Goal: Contribute content: Add original content to the website for others to see

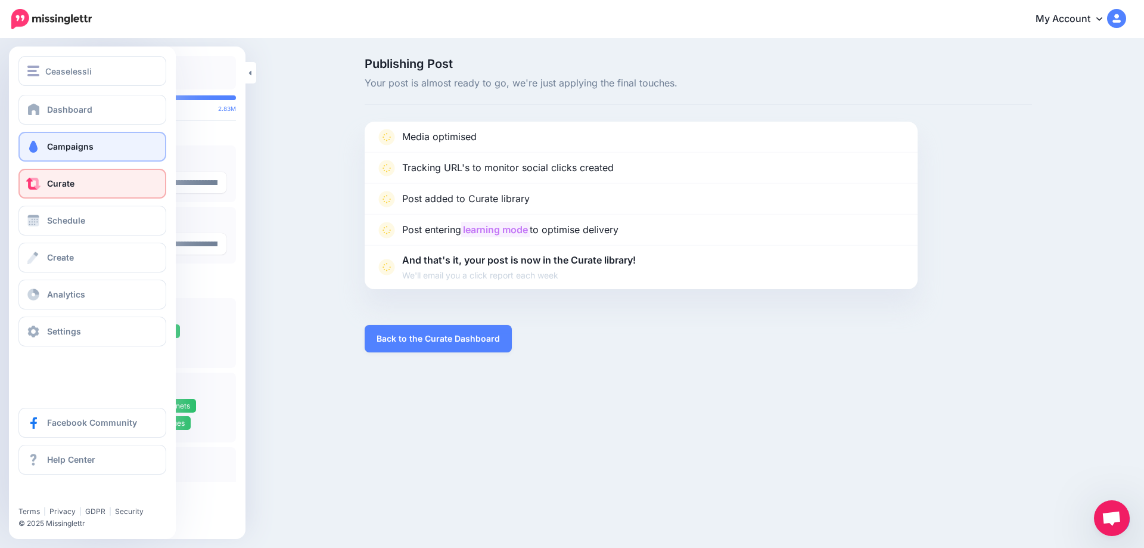
click at [82, 150] on span "Campaigns" at bounding box center [70, 146] width 46 height 10
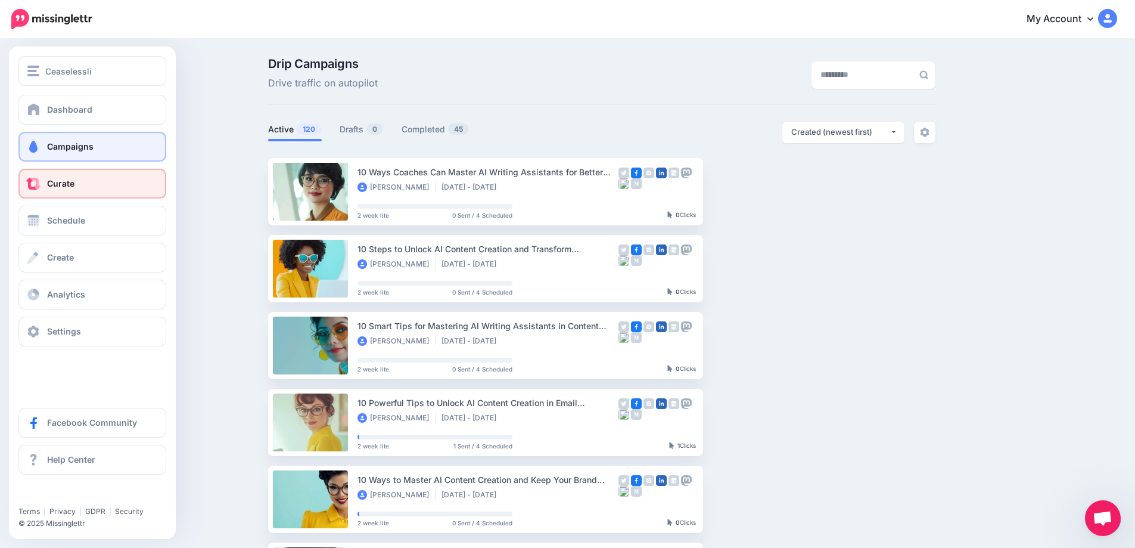
click at [55, 178] on link "Curate" at bounding box center [92, 184] width 148 height 30
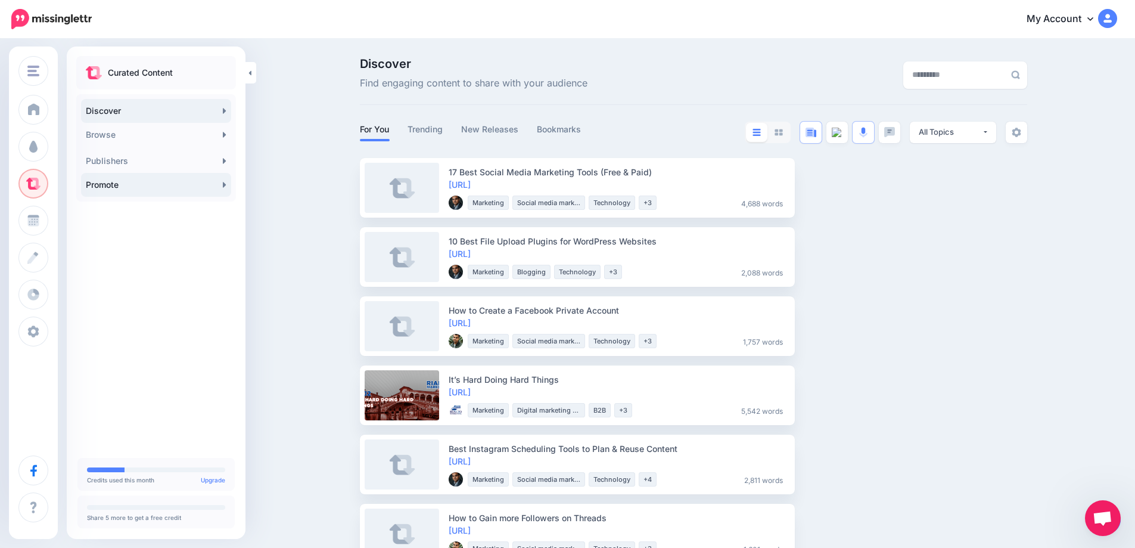
click at [226, 182] on icon at bounding box center [225, 185] width 4 height 10
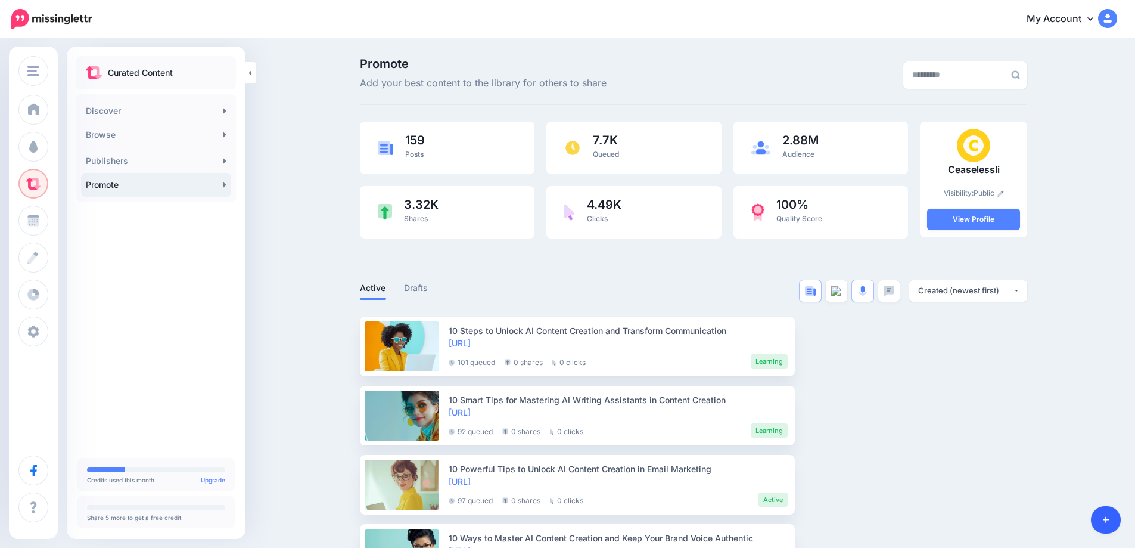
click at [1111, 524] on link at bounding box center [1106, 519] width 30 height 27
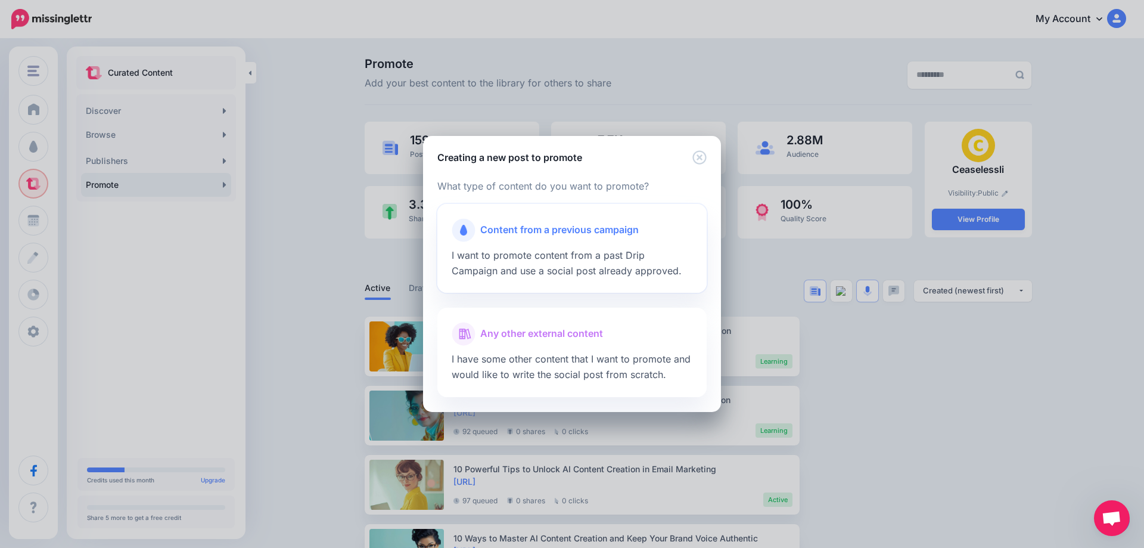
click at [558, 241] on div "Content from a previous campaign" at bounding box center [572, 230] width 241 height 24
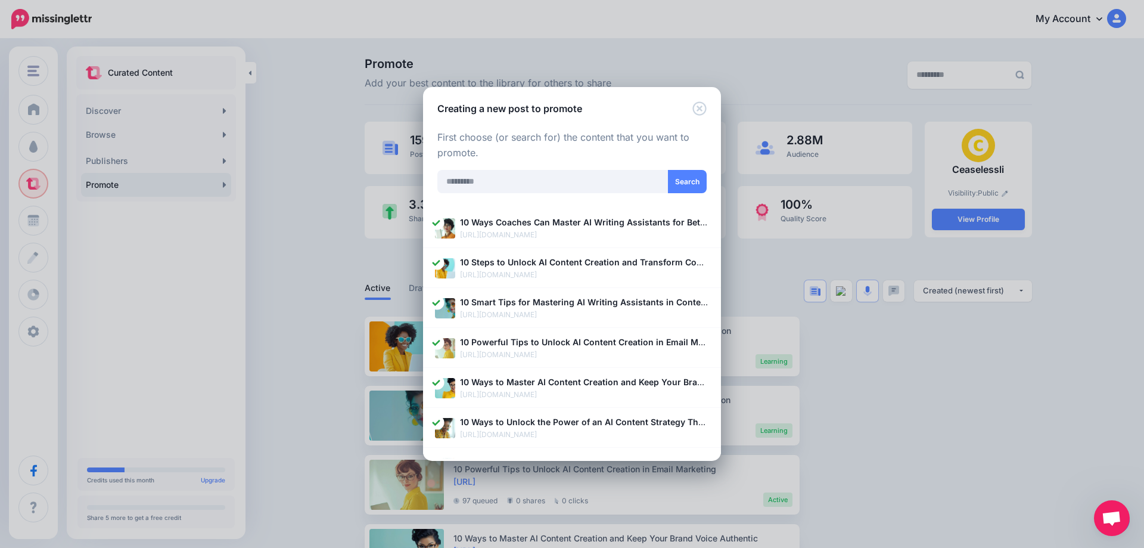
click at [301, 218] on div "Creating a new post to promote Loading Loading What type of content do you want…" at bounding box center [572, 274] width 1144 height 548
click at [699, 111] on icon "Close" at bounding box center [700, 108] width 14 height 14
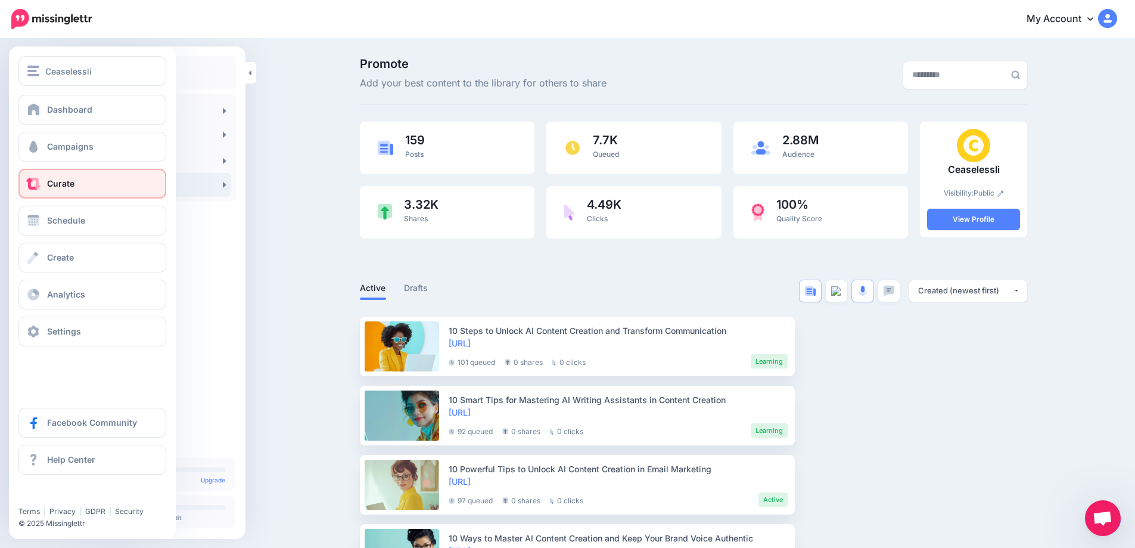
click at [55, 182] on span "Curate" at bounding box center [60, 183] width 27 height 10
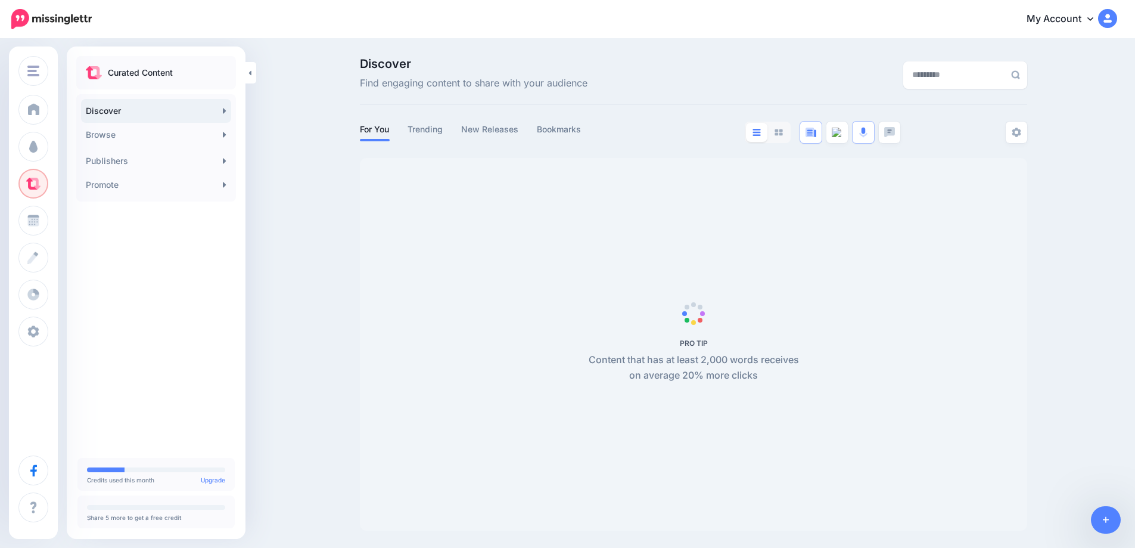
click at [221, 187] on link "Promote" at bounding box center [156, 185] width 150 height 24
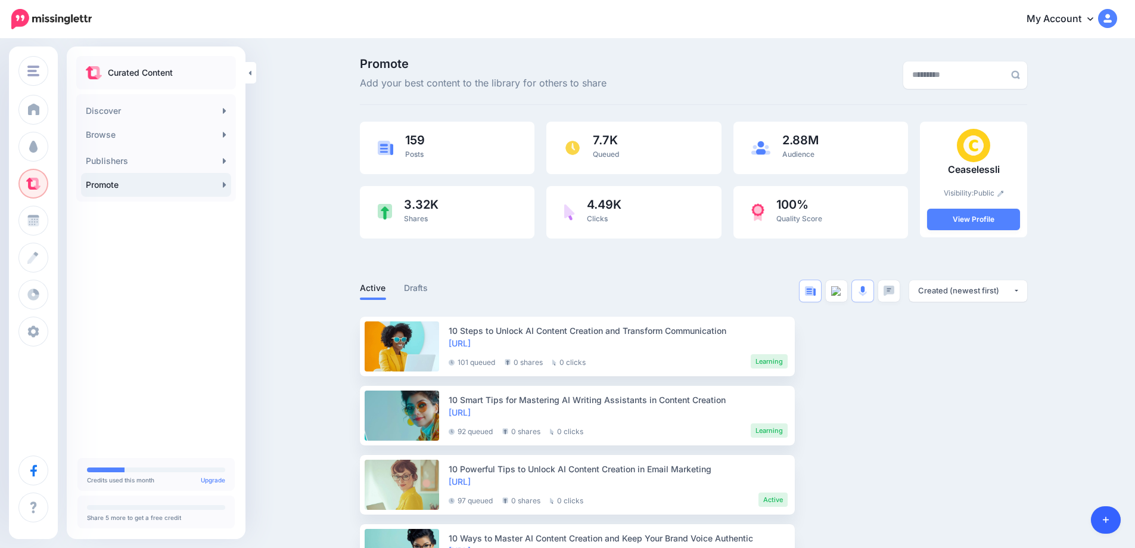
click at [1097, 524] on link at bounding box center [1106, 519] width 30 height 27
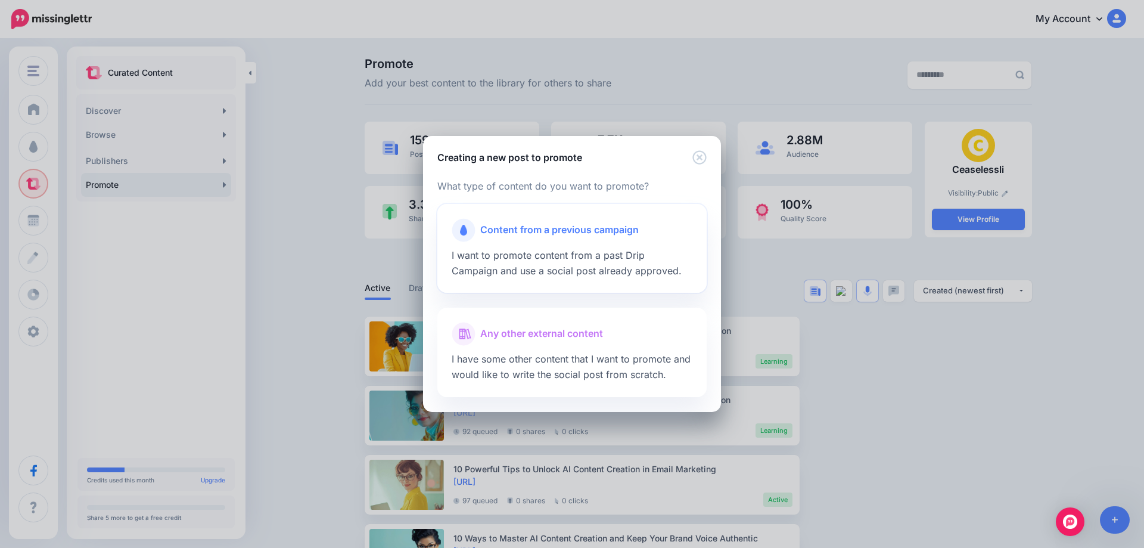
click at [514, 247] on div at bounding box center [572, 245] width 241 height 6
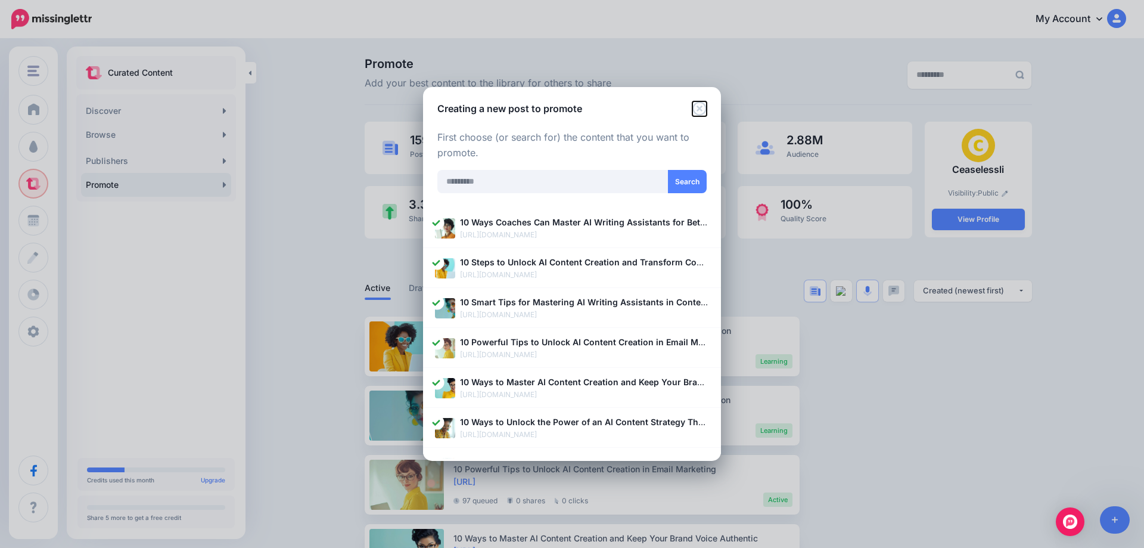
click at [697, 114] on icon "Close" at bounding box center [700, 108] width 14 height 14
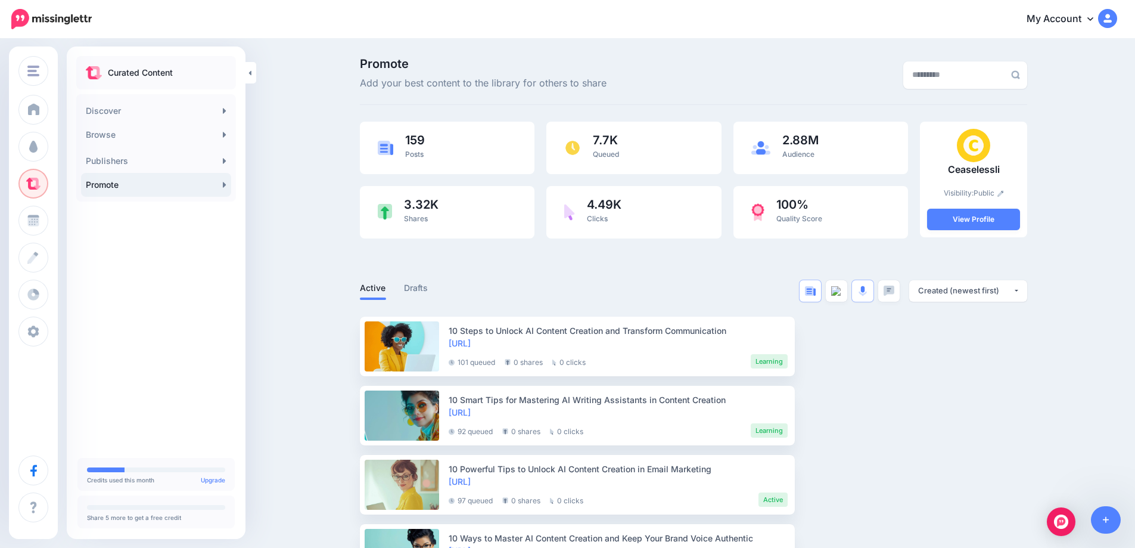
click at [226, 184] on link "Promote" at bounding box center [156, 185] width 150 height 24
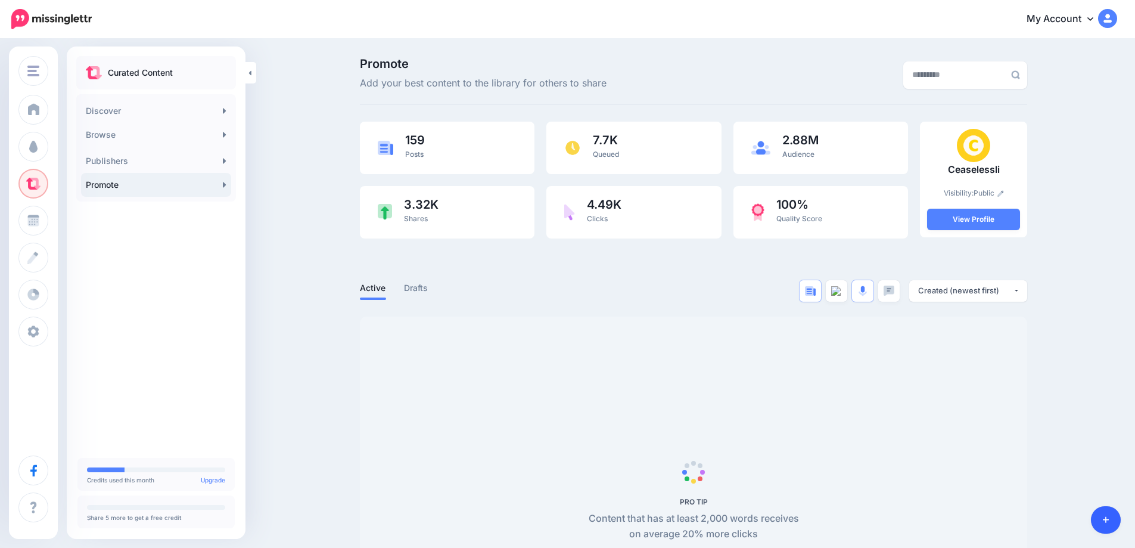
click at [1103, 530] on link at bounding box center [1106, 519] width 30 height 27
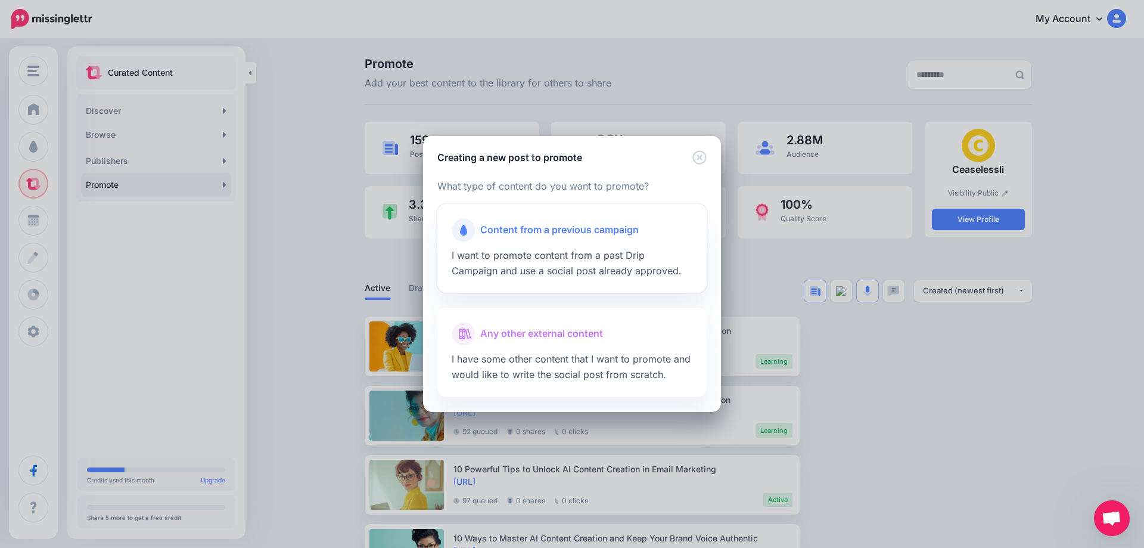
click at [544, 233] on span "Content from a previous campaign" at bounding box center [559, 229] width 159 height 15
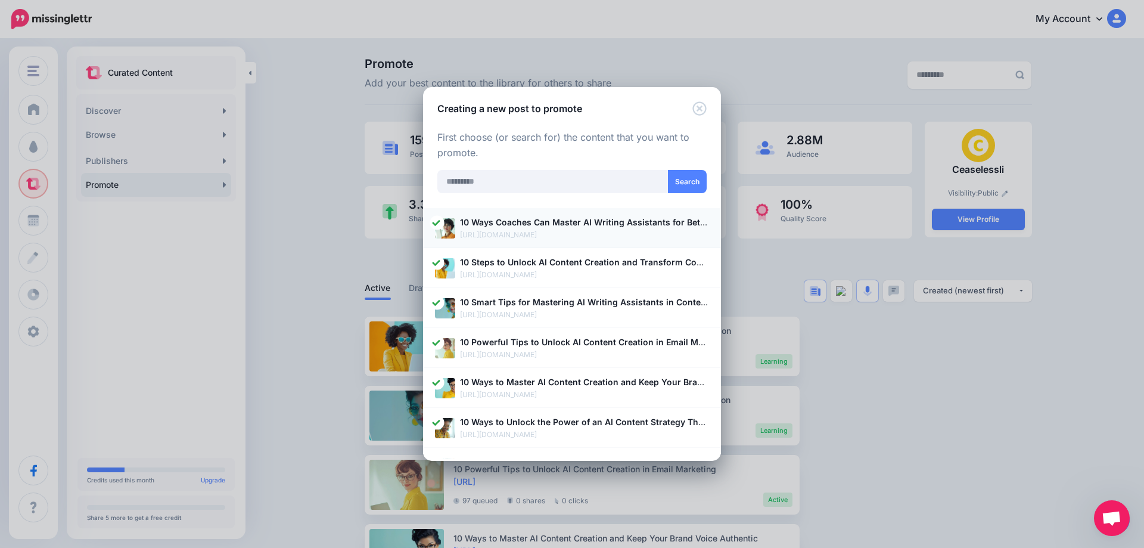
click at [509, 226] on b "10 Ways Coaches Can Master AI Writing Assistants for Better Content" at bounding box center [603, 222] width 287 height 10
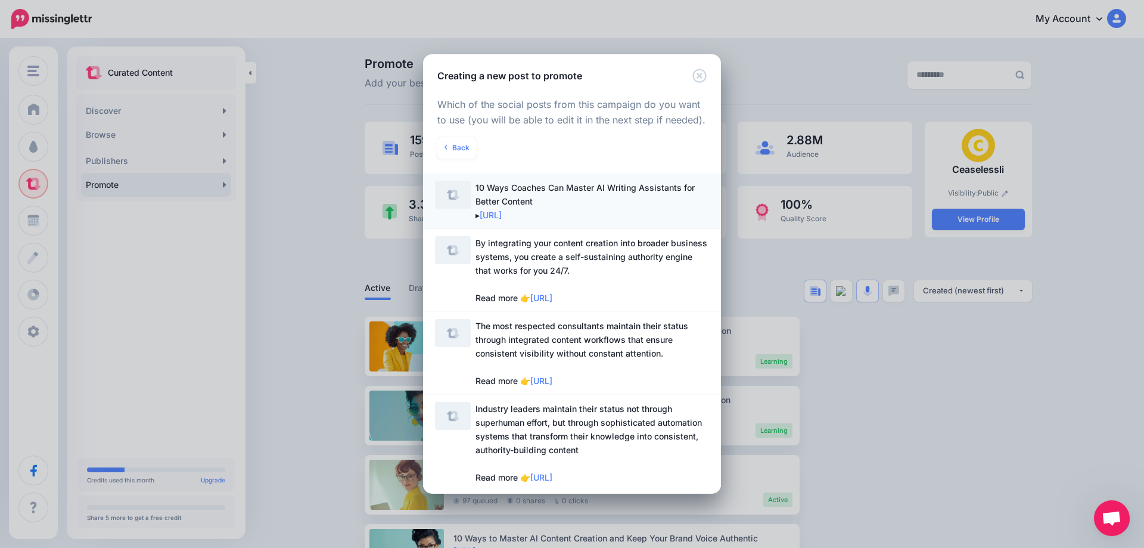
click at [560, 187] on span "10 Ways Coaches Can Master AI Writing Assistants for Better Content ▸ https://l…" at bounding box center [585, 201] width 219 height 38
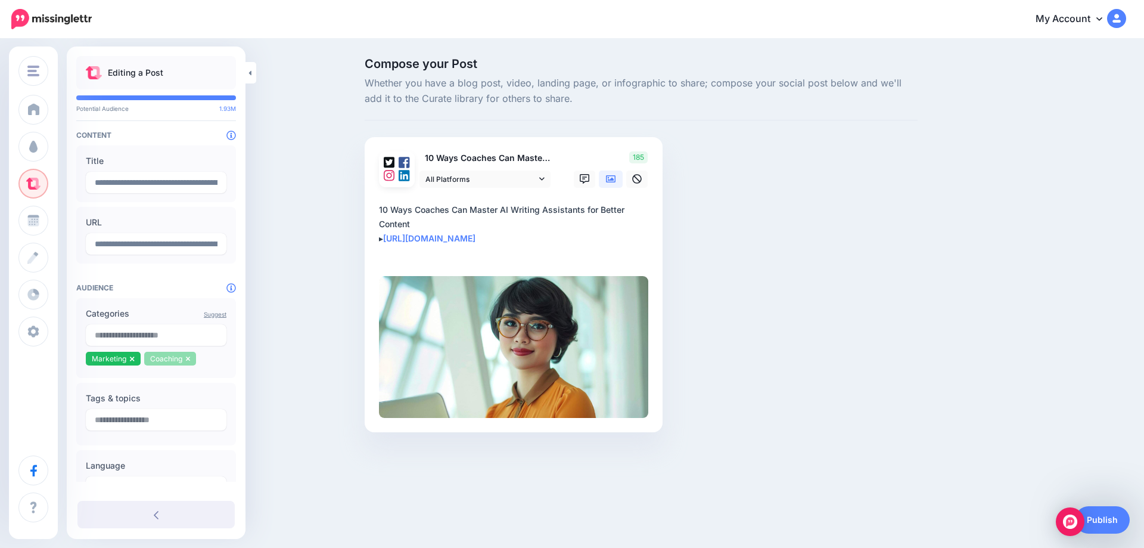
click at [188, 360] on icon at bounding box center [188, 358] width 4 height 5
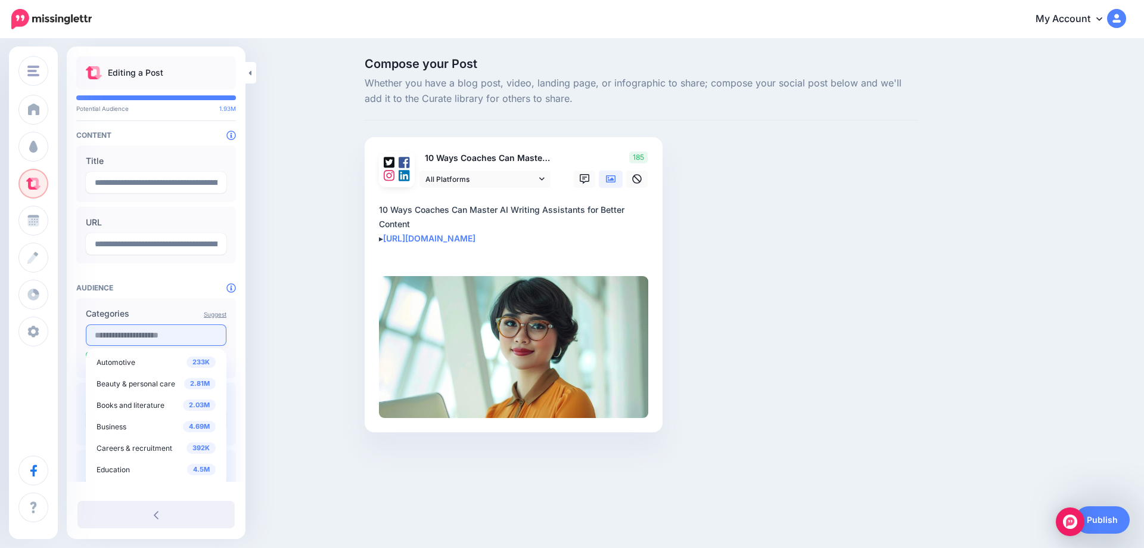
click at [126, 343] on input "text" at bounding box center [156, 334] width 141 height 21
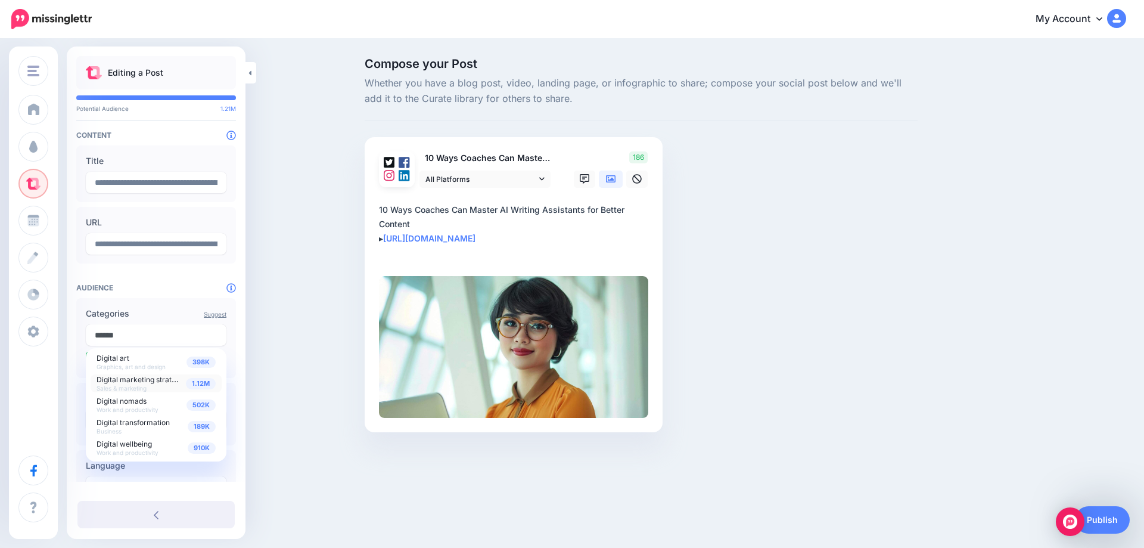
type input "******"
click at [164, 384] on span "Digital marketing strategy" at bounding box center [141, 379] width 88 height 10
click at [269, 356] on div "Compose your Post Whether you have a blog post, video, landing page, or infogra…" at bounding box center [572, 263] width 1144 height 446
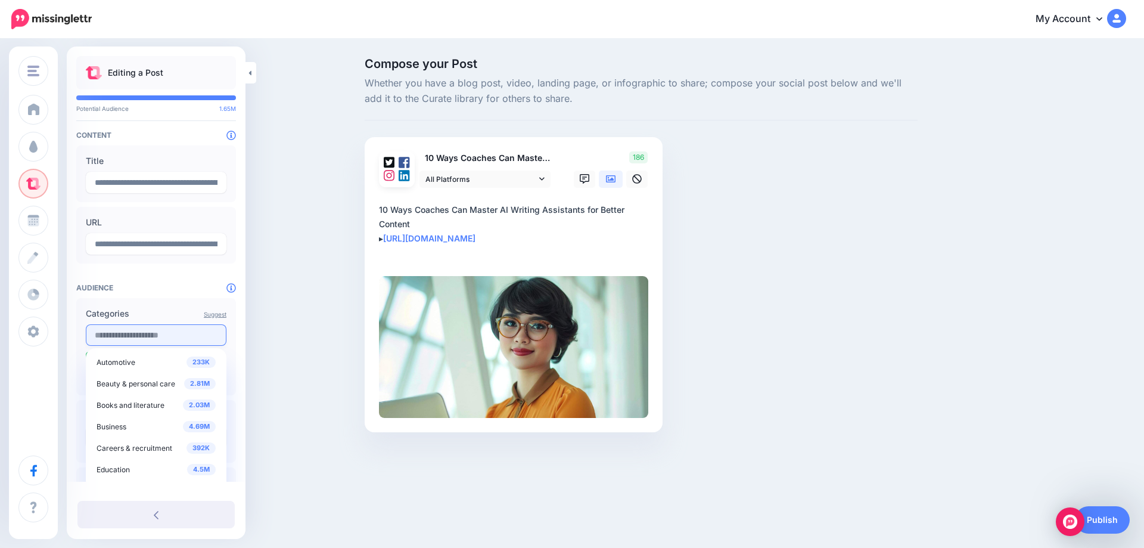
click at [123, 339] on input "text" at bounding box center [156, 334] width 141 height 21
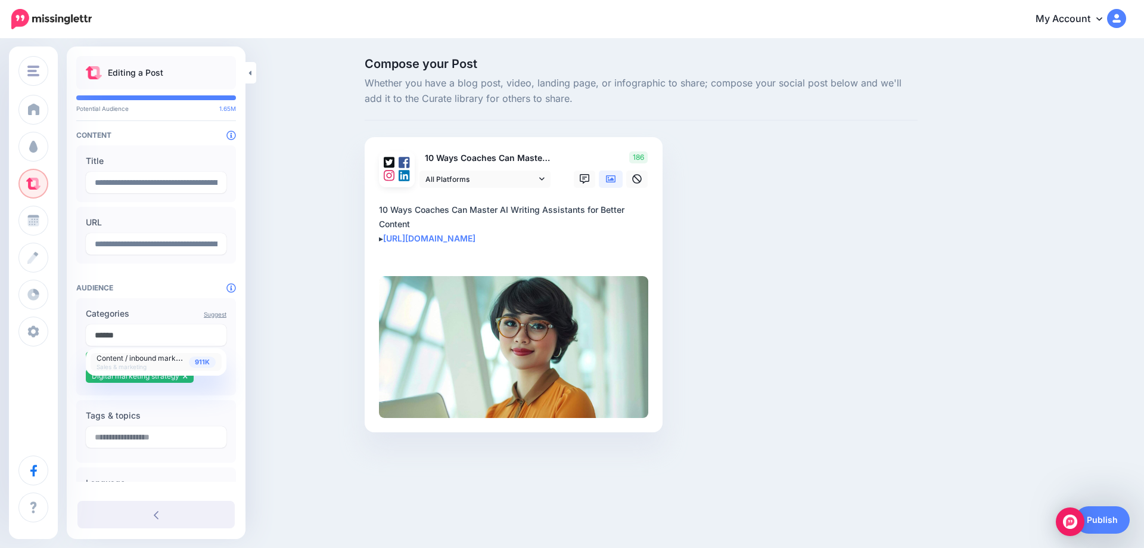
type input "******"
click at [178, 362] on span "Content / inbound marketing" at bounding box center [145, 357] width 96 height 10
click at [281, 353] on div "Compose your Post Whether you have a blog post, video, landing page, or infogra…" at bounding box center [572, 263] width 1144 height 446
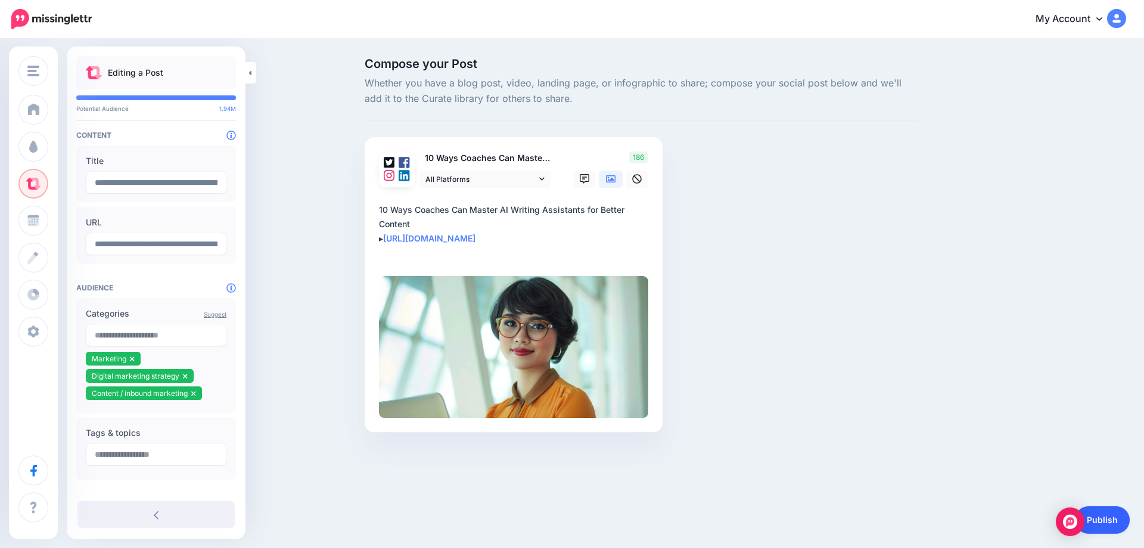
click at [1105, 520] on link "Publish" at bounding box center [1102, 519] width 55 height 27
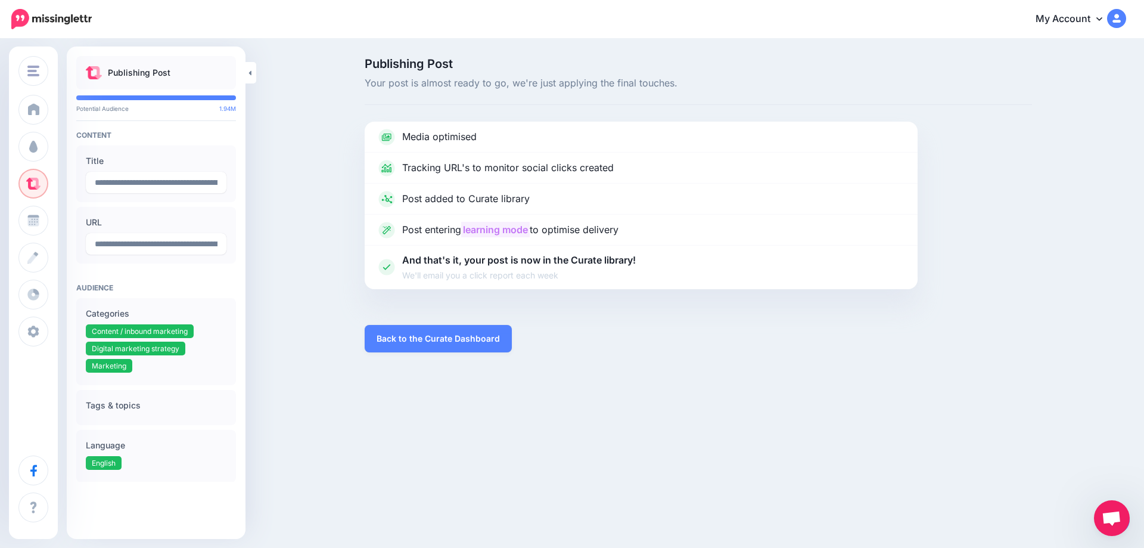
click at [132, 411] on label "Tags & topics" at bounding box center [156, 405] width 141 height 14
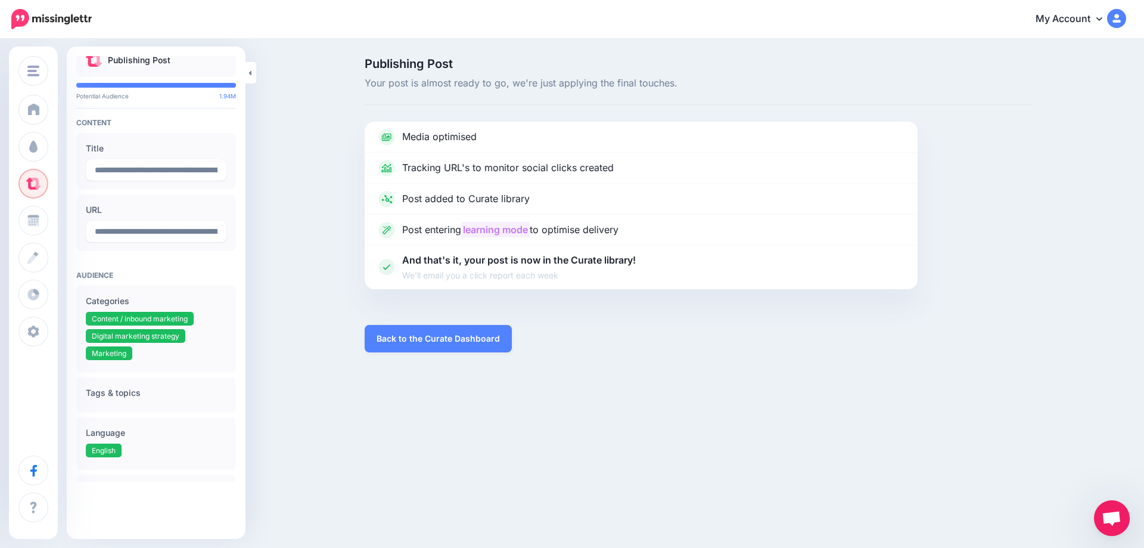
scroll to position [11, 0]
click at [121, 401] on label "Tags & topics" at bounding box center [156, 394] width 141 height 14
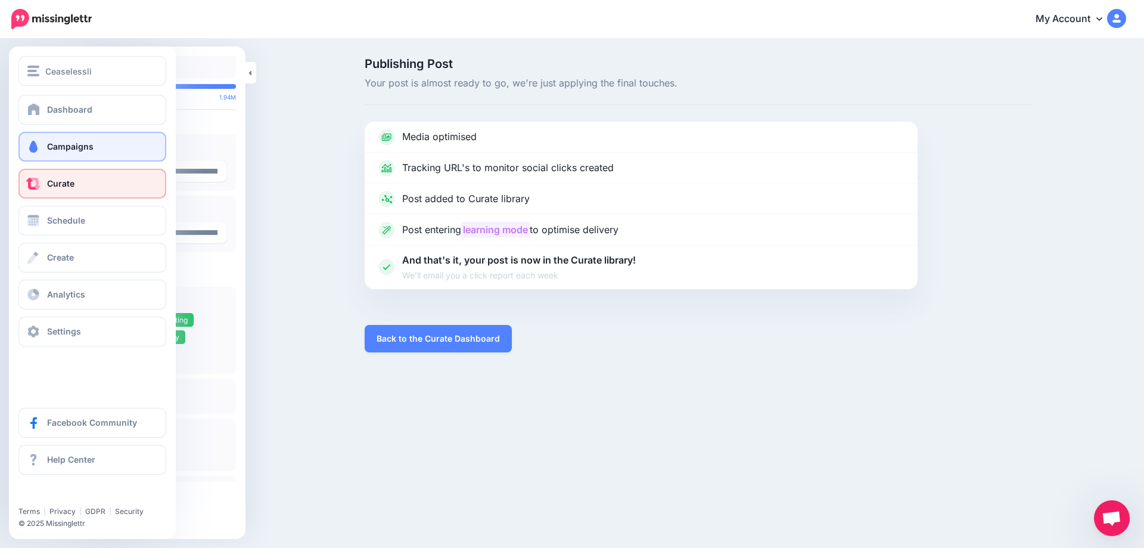
click at [35, 147] on span at bounding box center [33, 147] width 15 height 12
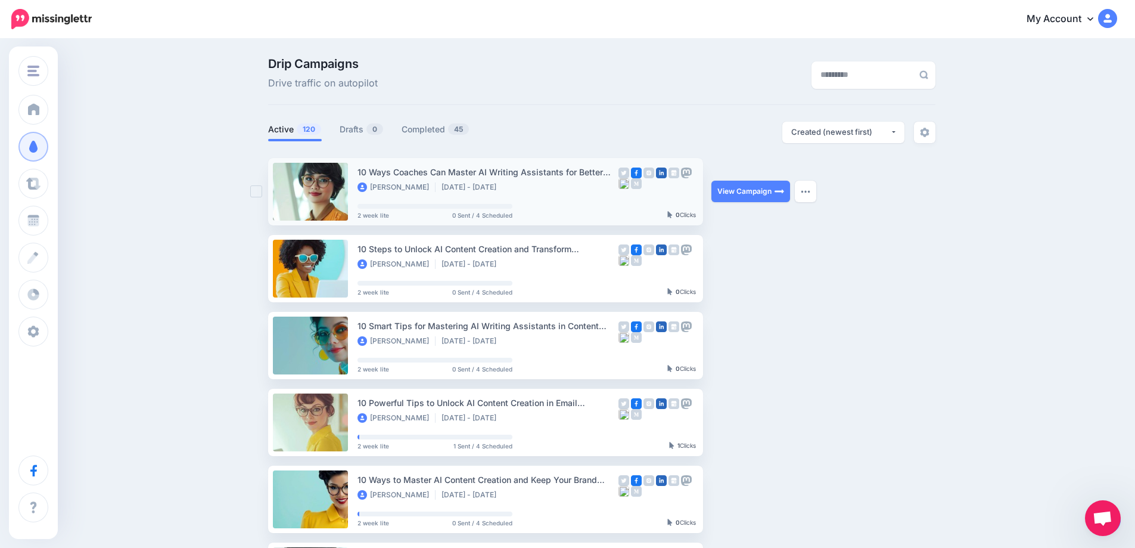
click at [487, 182] on li "[DATE] - [DATE]" at bounding box center [472, 187] width 61 height 10
click at [536, 173] on div "10 Ways Coaches Can Master AI Writing Assistants for Better Content" at bounding box center [488, 172] width 261 height 14
click at [502, 185] on li "[DATE] - [DATE]" at bounding box center [472, 187] width 61 height 10
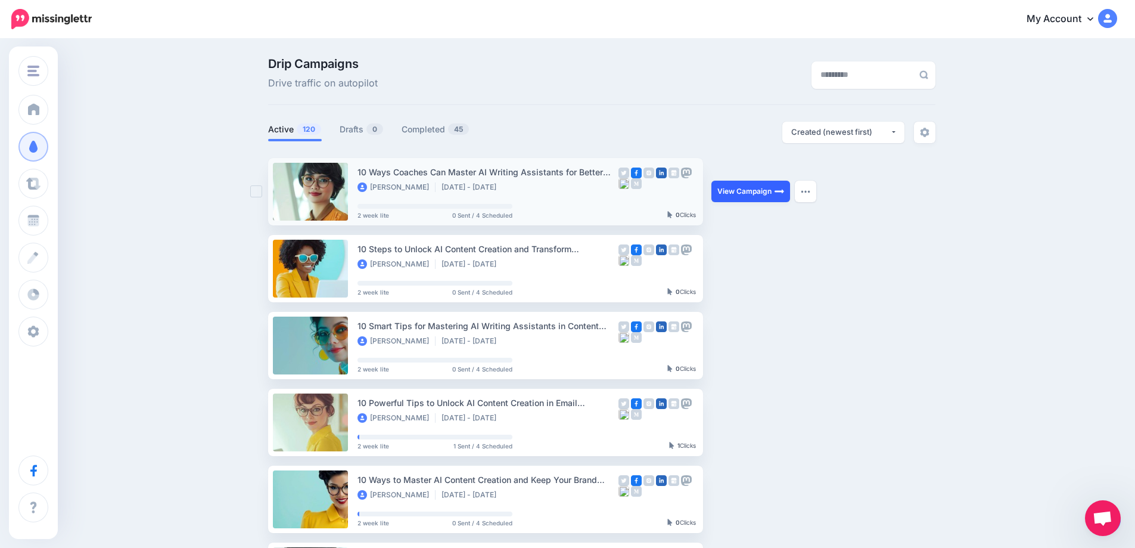
click at [738, 197] on link "View Campaign" at bounding box center [751, 191] width 79 height 21
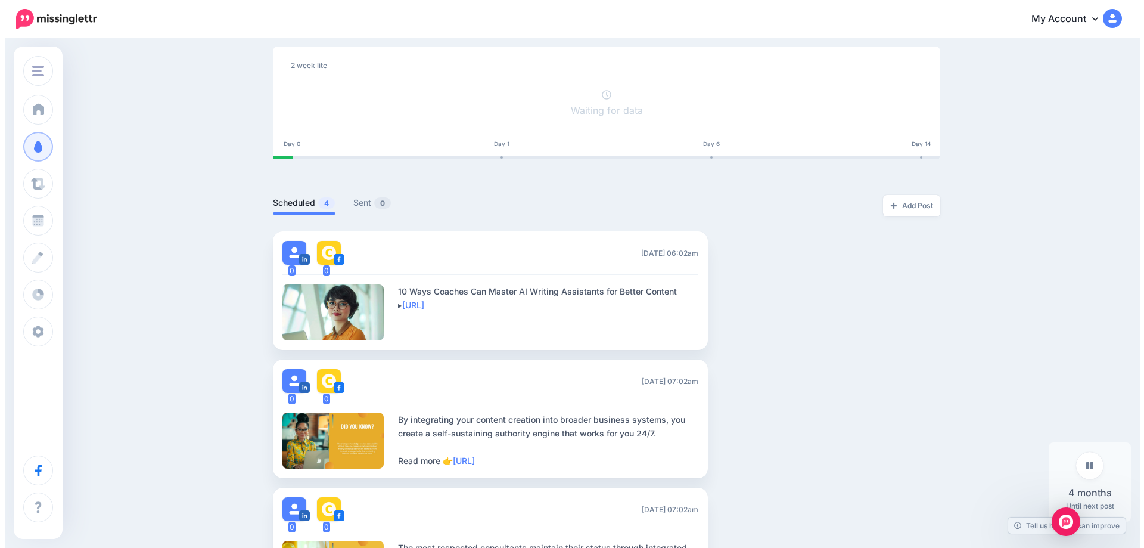
scroll to position [144, 0]
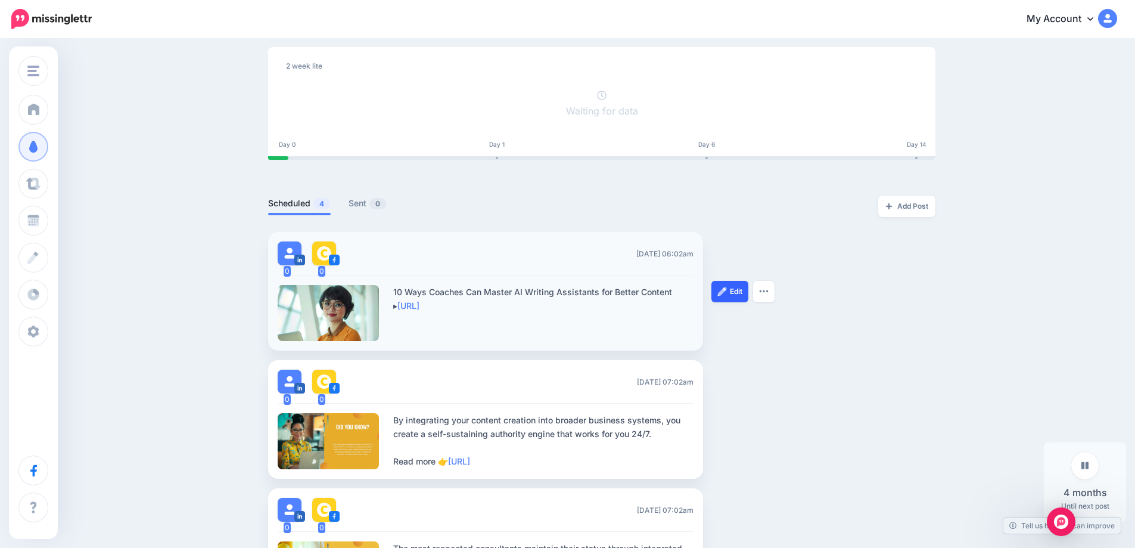
click at [732, 294] on link "Edit" at bounding box center [730, 291] width 37 height 21
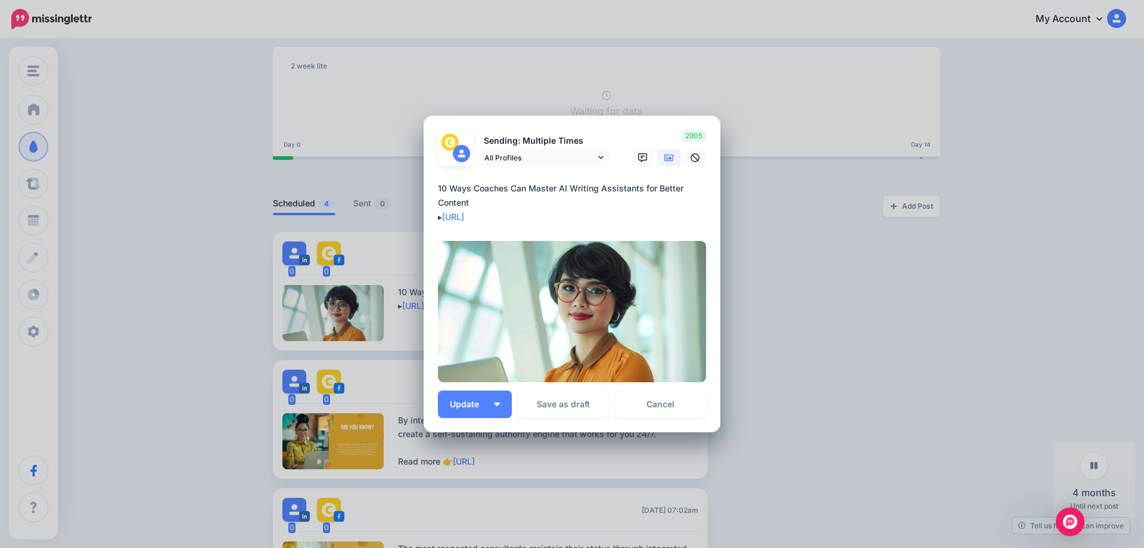
scroll to position [14, 0]
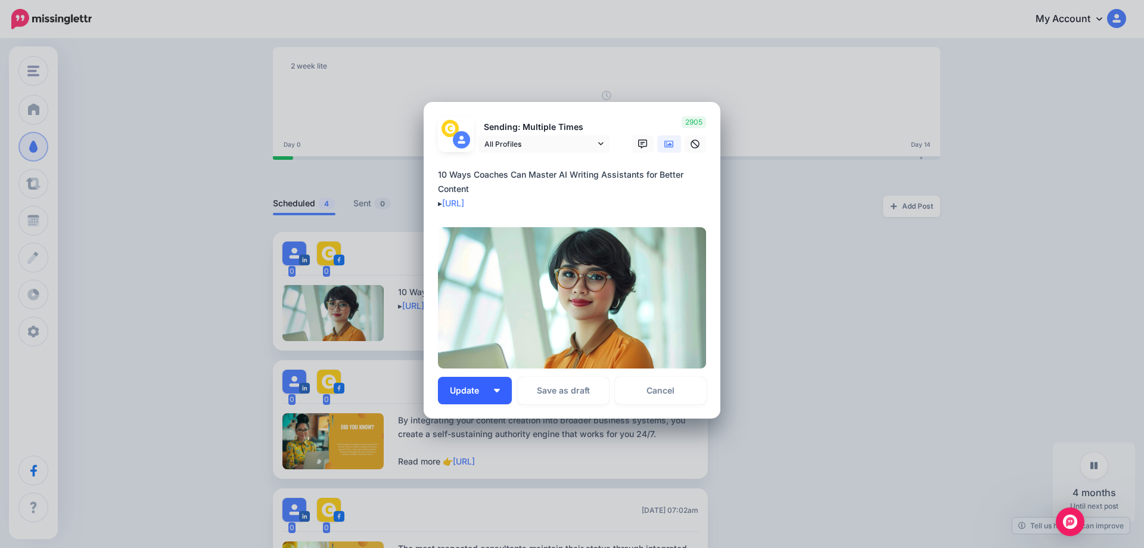
click at [493, 394] on button "Update" at bounding box center [475, 390] width 74 height 27
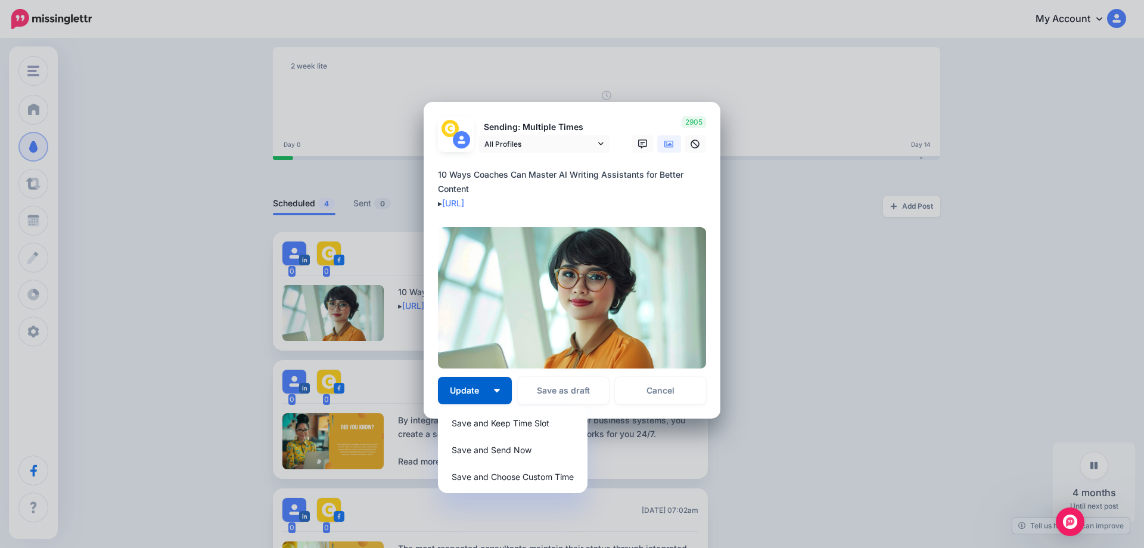
click at [778, 211] on div "Edit Post Loading Sending: Multiple Times All Profiles" at bounding box center [572, 274] width 1144 height 548
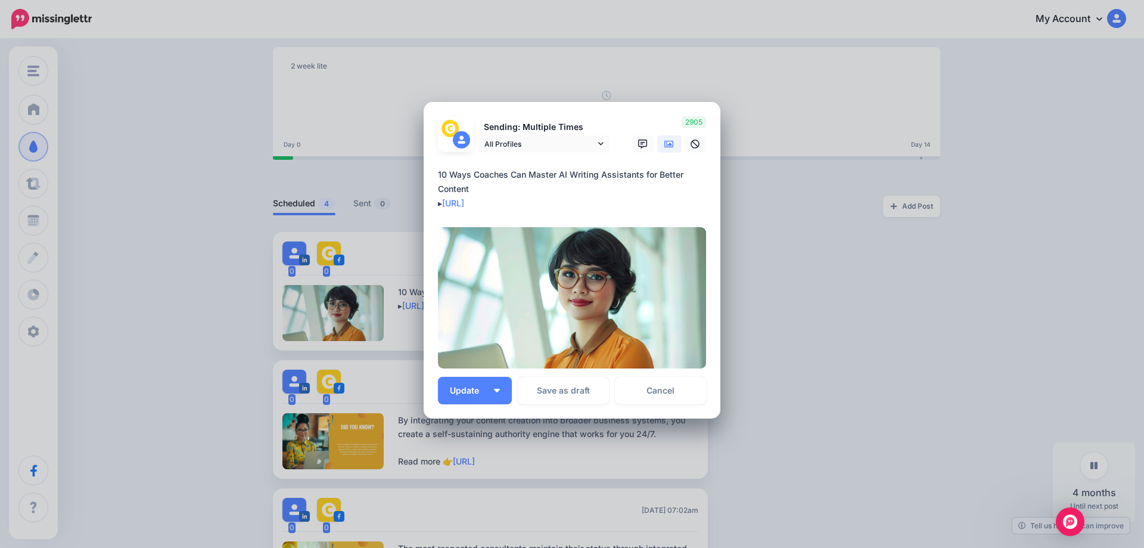
click at [797, 240] on div "Edit Post Loading Sending: Multiple Times All Profiles" at bounding box center [572, 274] width 1144 height 548
click at [760, 236] on div "Edit Post Loading Sending: Multiple Times All Profiles" at bounding box center [572, 274] width 1144 height 548
click at [218, 367] on div "Edit Post Loading Sending: Multiple Times All Profiles" at bounding box center [572, 274] width 1144 height 548
click at [204, 285] on div "Edit Post Loading Sending: Multiple Times All Profiles" at bounding box center [572, 274] width 1144 height 548
click at [833, 223] on div "Edit Post Loading Sending: Multiple Times All Profiles" at bounding box center [572, 274] width 1144 height 548
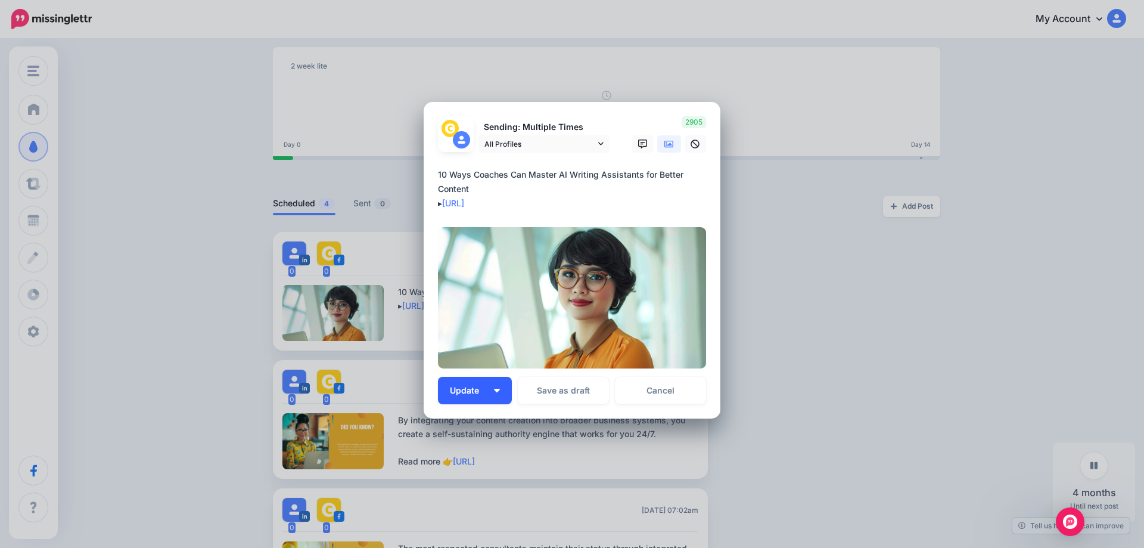
click at [489, 394] on button "Update" at bounding box center [475, 390] width 74 height 27
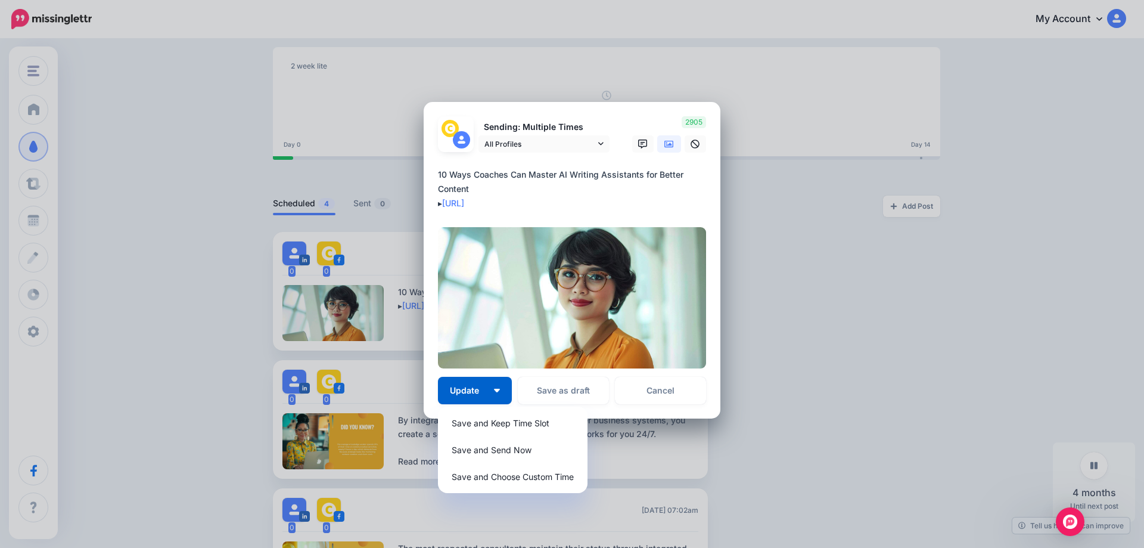
click at [801, 342] on div "Edit Post Loading Sending: Multiple Times All Profiles" at bounding box center [572, 274] width 1144 height 548
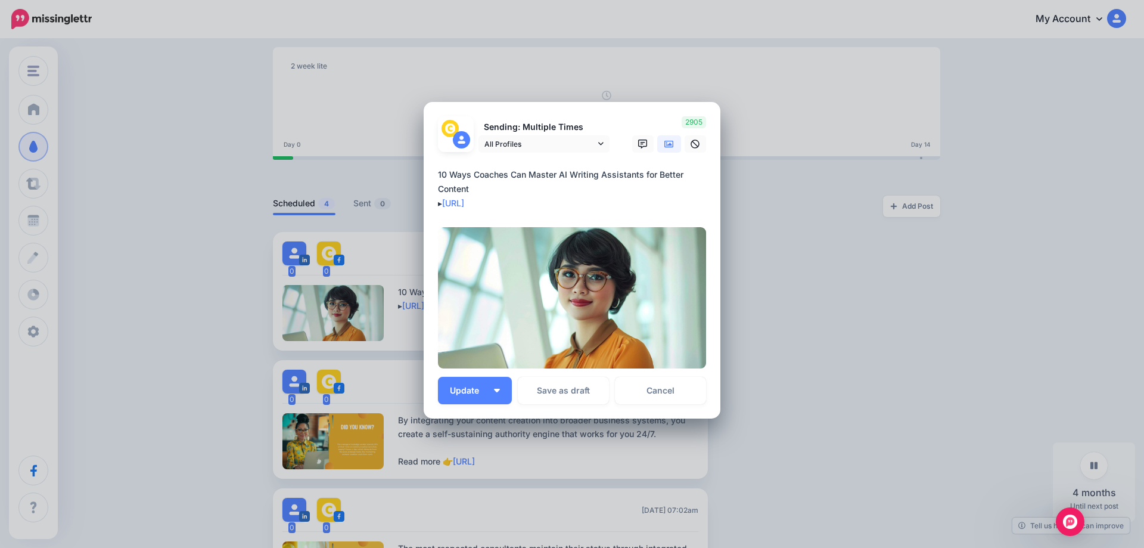
click at [787, 323] on div "Edit Post Loading Sending: Multiple Times All Profiles" at bounding box center [572, 274] width 1144 height 548
click at [631, 119] on div "2905" at bounding box center [667, 134] width 95 height 36
click at [135, 140] on div "Edit Post Loading Sending: Multiple Times All Profiles" at bounding box center [572, 274] width 1144 height 548
drag, startPoint x: 367, startPoint y: 85, endPoint x: 463, endPoint y: 92, distance: 96.2
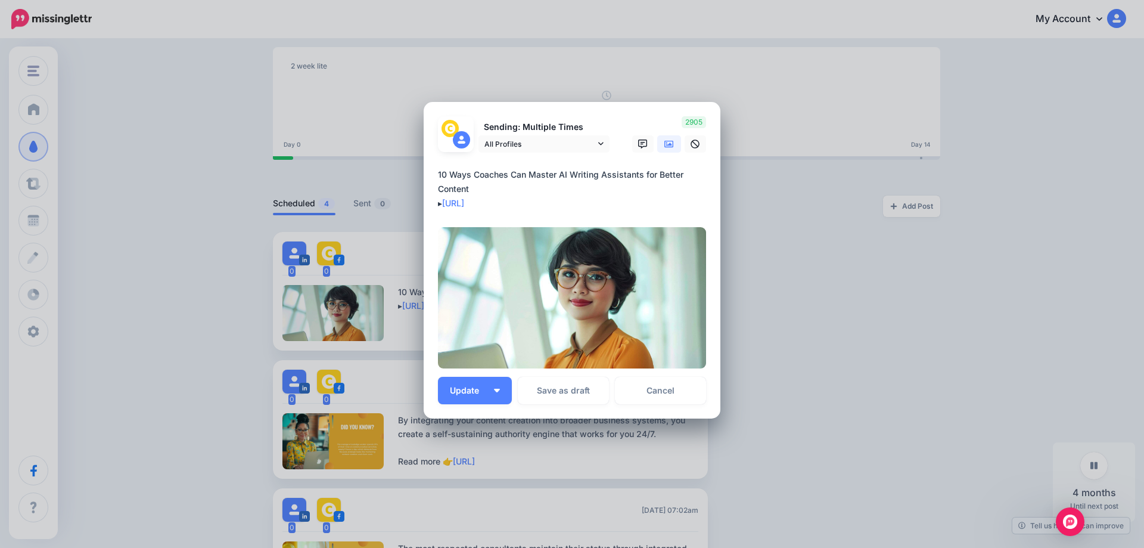
click at [463, 92] on div "Edit Post Loading Sending: Multiple Times All Profiles" at bounding box center [572, 274] width 1144 height 548
click at [598, 145] on icon at bounding box center [600, 143] width 5 height 8
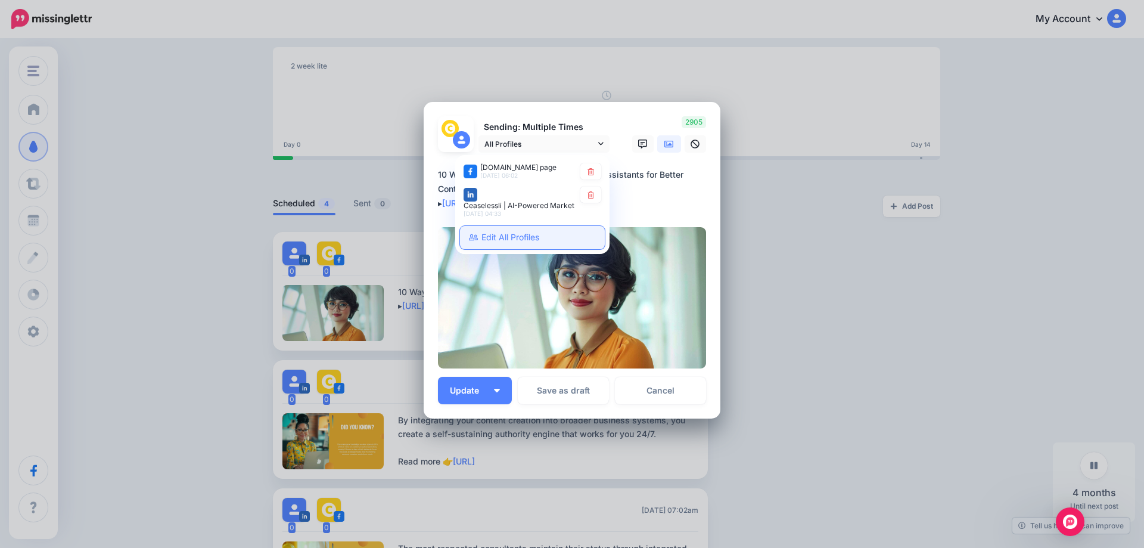
click at [520, 244] on link "Edit All Profiles" at bounding box center [532, 237] width 145 height 23
type textarea "**********"
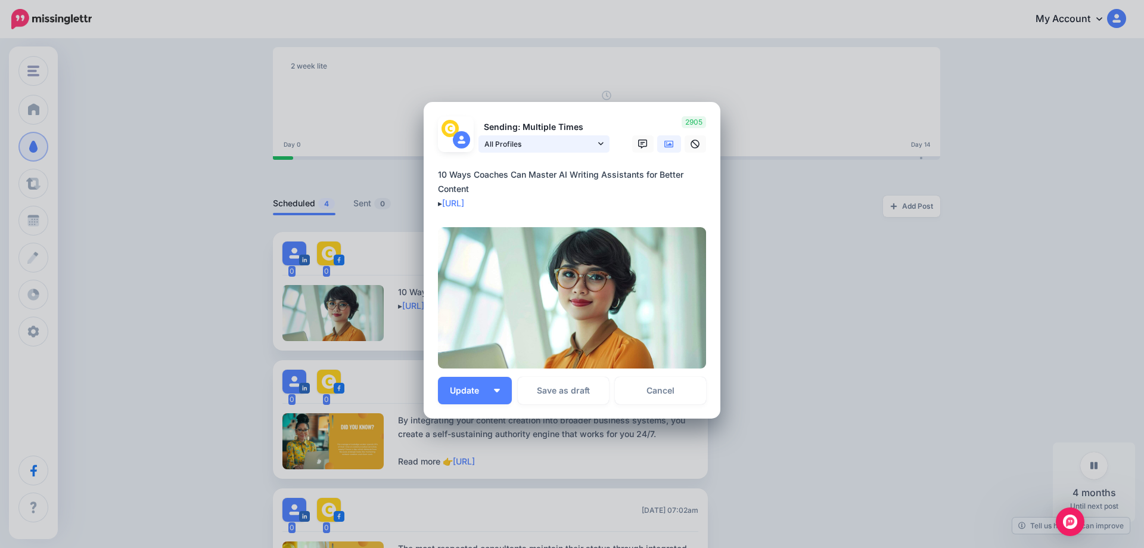
click at [591, 145] on span "All Profiles" at bounding box center [540, 144] width 111 height 13
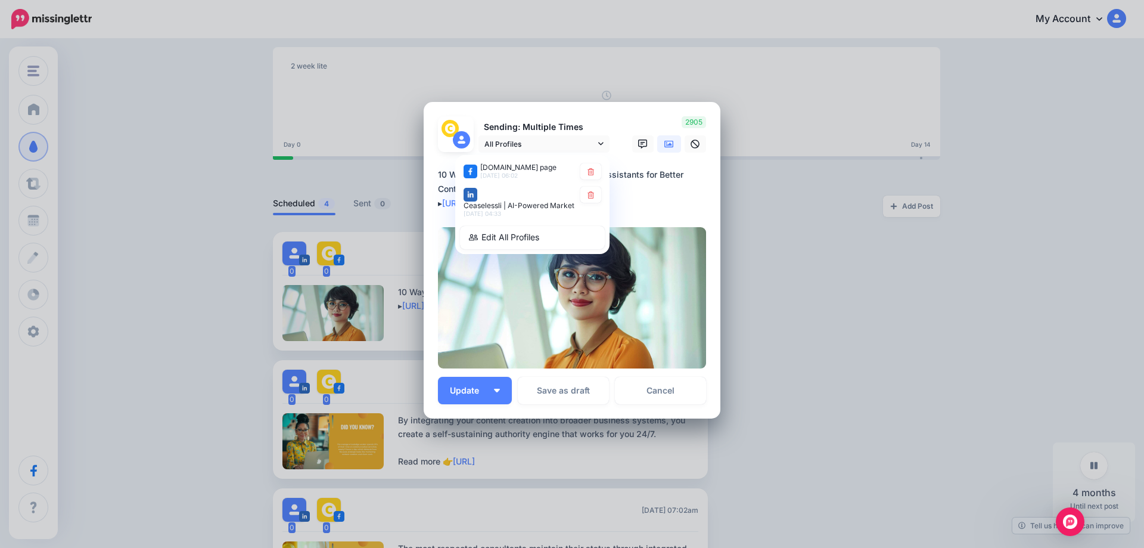
click at [803, 247] on div "Edit Post Loading Sending: Multiple Times All Profiles" at bounding box center [572, 274] width 1144 height 548
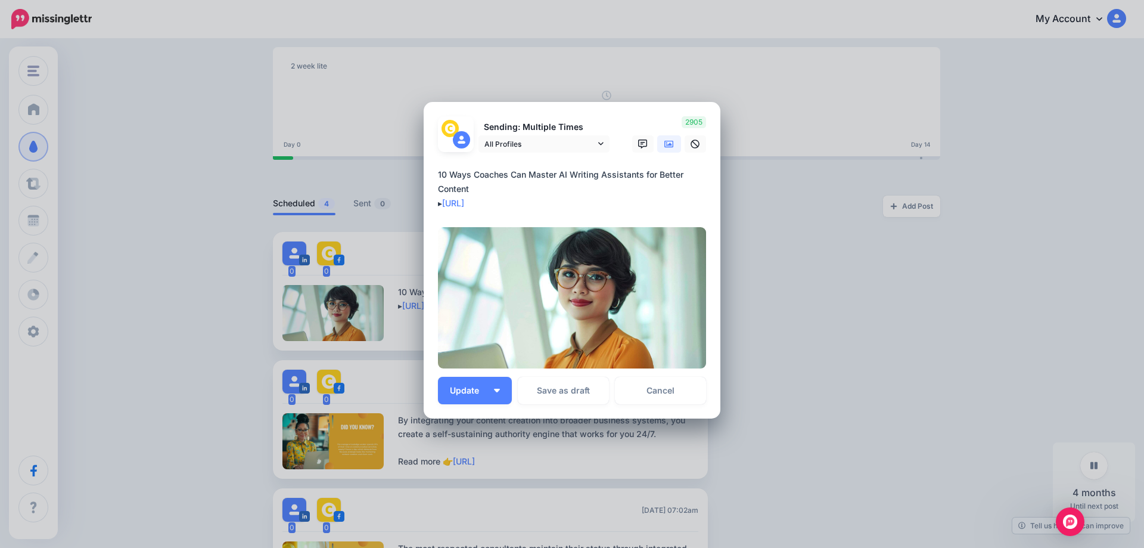
click at [749, 243] on div "Edit Post Loading Sending: Multiple Times All Profiles" at bounding box center [572, 274] width 1144 height 548
click at [661, 383] on link "Cancel" at bounding box center [660, 390] width 91 height 27
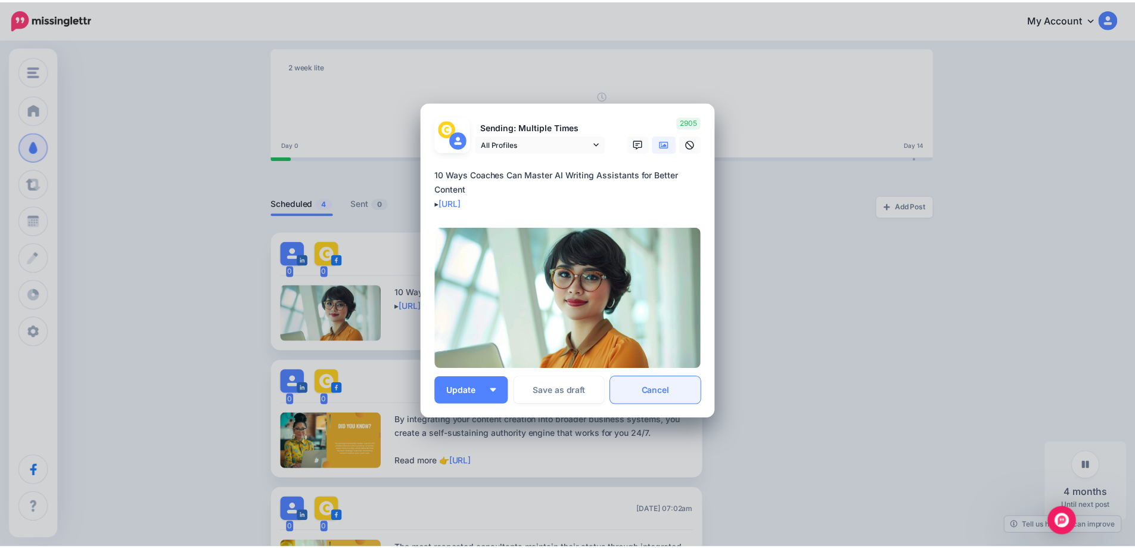
scroll to position [0, 0]
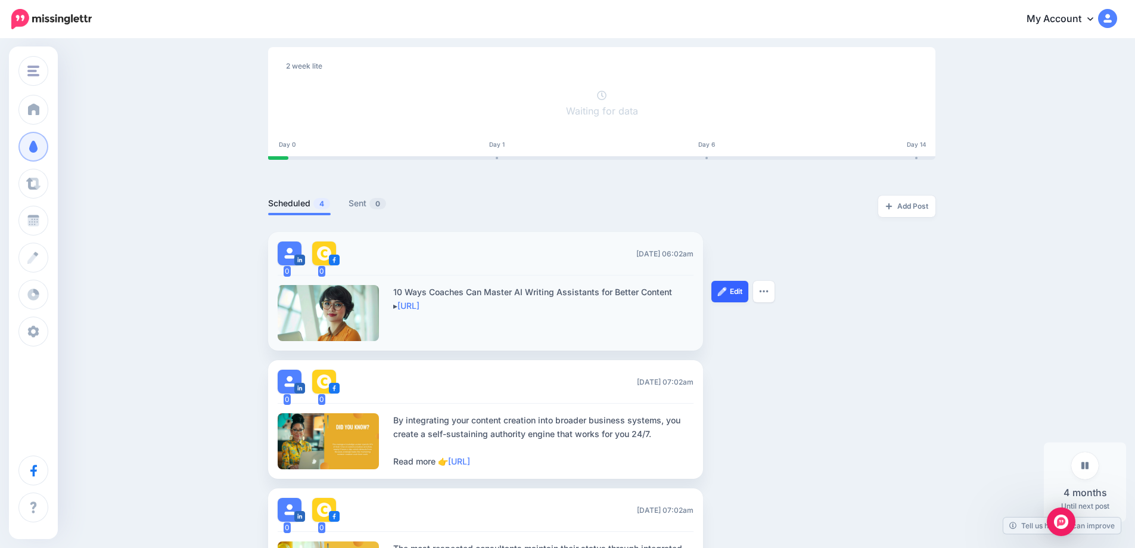
click at [744, 296] on link "Edit" at bounding box center [730, 291] width 37 height 21
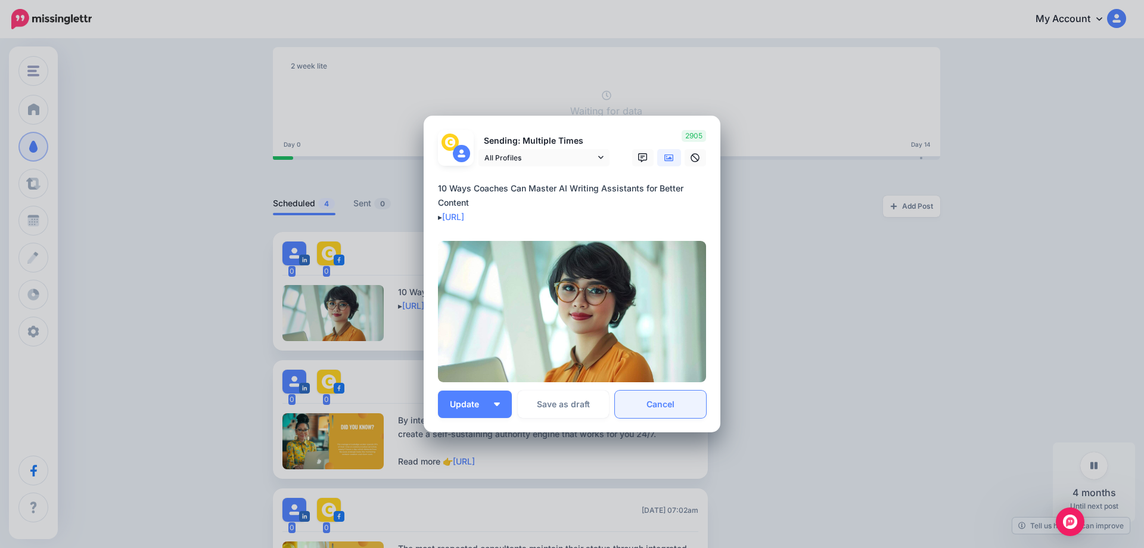
click at [676, 412] on link "Cancel" at bounding box center [660, 403] width 91 height 27
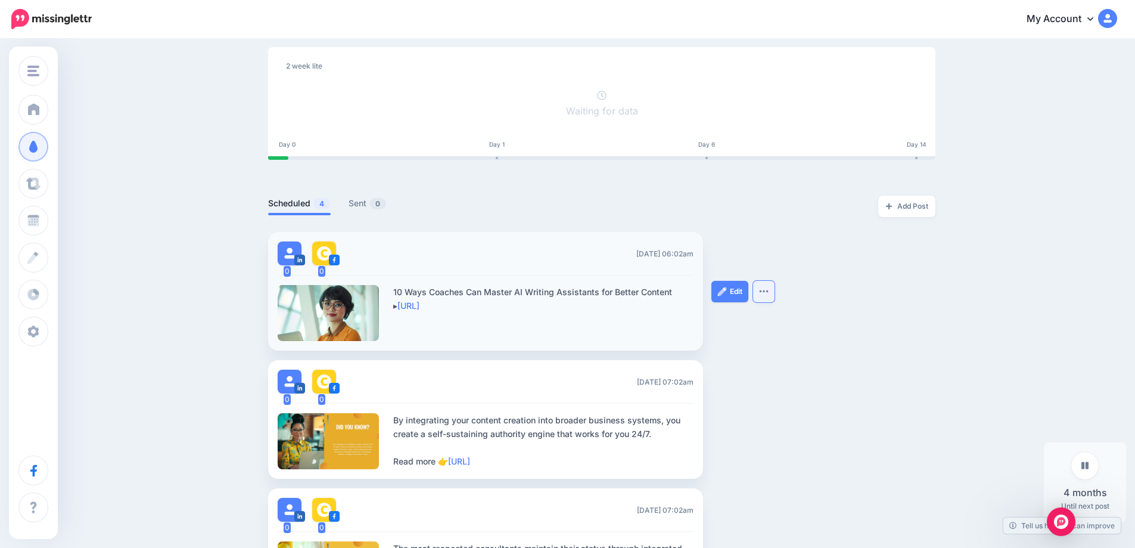
click at [767, 290] on img "button" at bounding box center [764, 291] width 10 height 4
click at [843, 272] on ul "0 0 Fri, March 19, 2027 06:02am 10 Ways Coaches Can Master AI Writing Assistant…" at bounding box center [602, 496] width 668 height 528
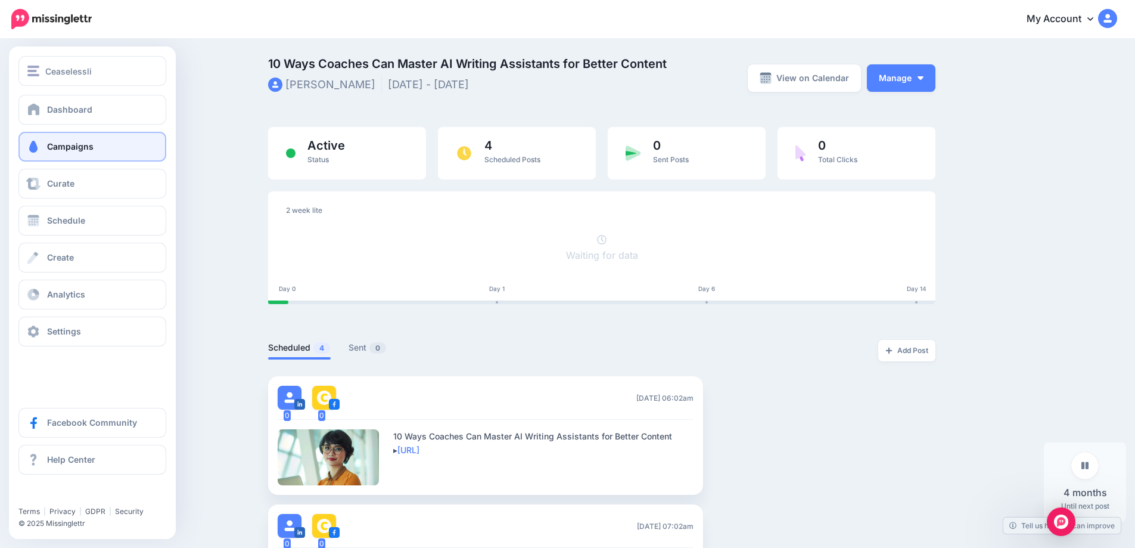
click at [59, 144] on span "Campaigns" at bounding box center [70, 146] width 46 height 10
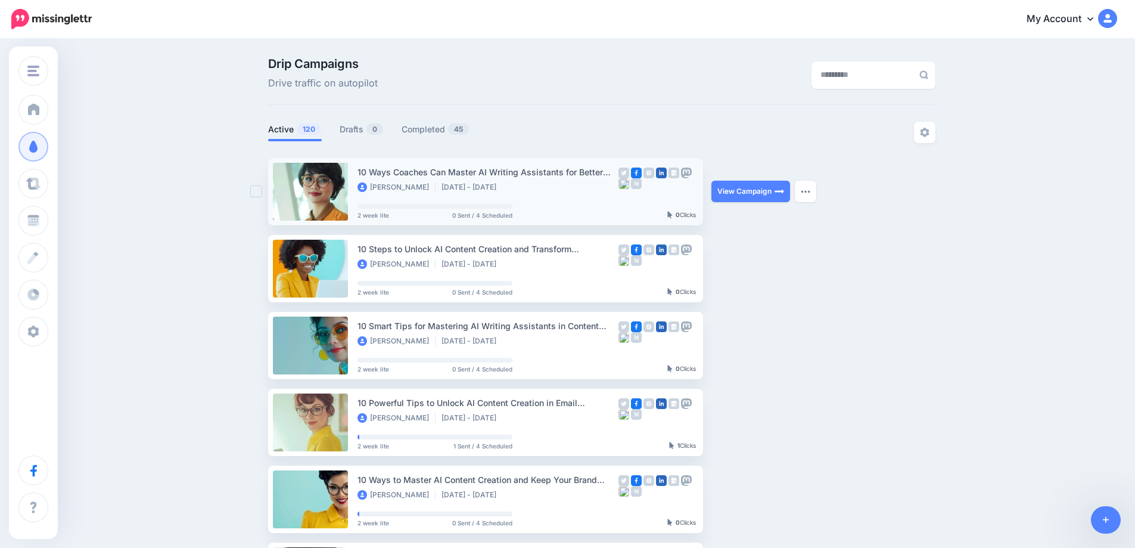
click at [508, 186] on ul "Janeth Rebleza Feb 13 2026 - Apr 1 2027" at bounding box center [433, 187] width 151 height 10
click at [813, 195] on button "button" at bounding box center [805, 191] width 21 height 21
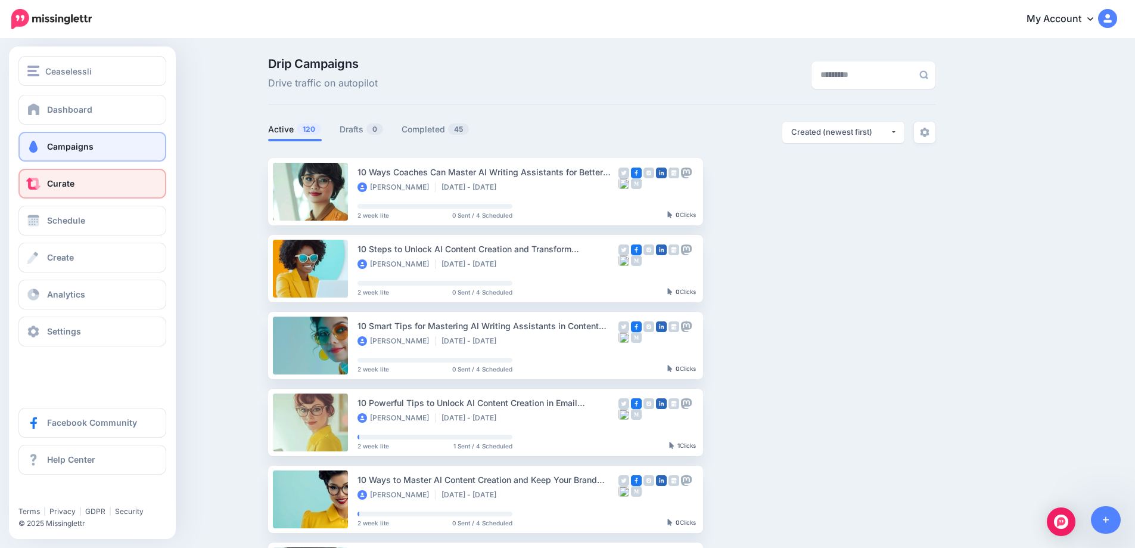
click at [33, 184] on span at bounding box center [33, 184] width 15 height 12
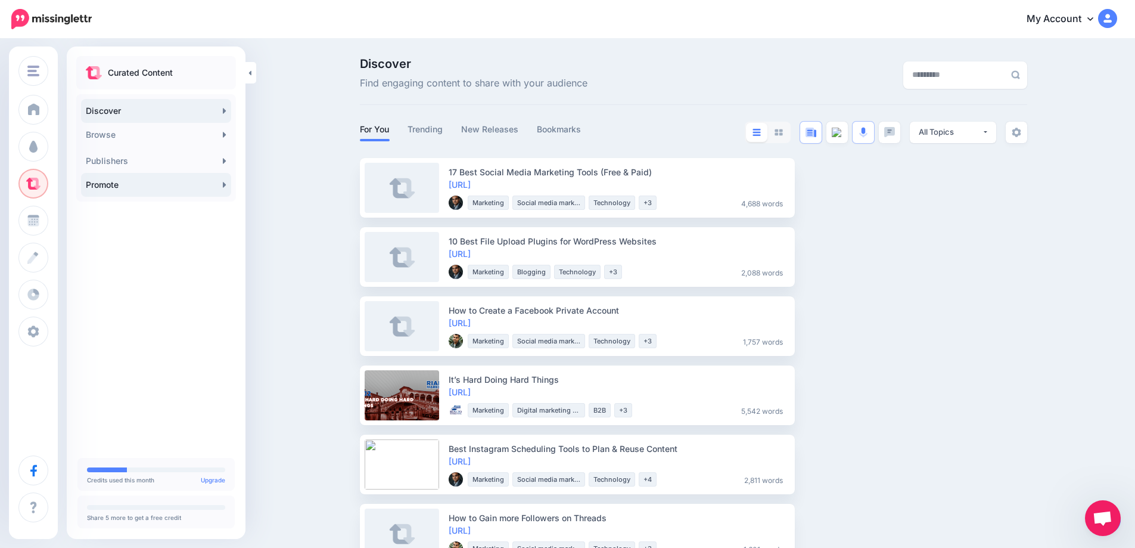
click at [218, 188] on link "Promote" at bounding box center [156, 185] width 150 height 24
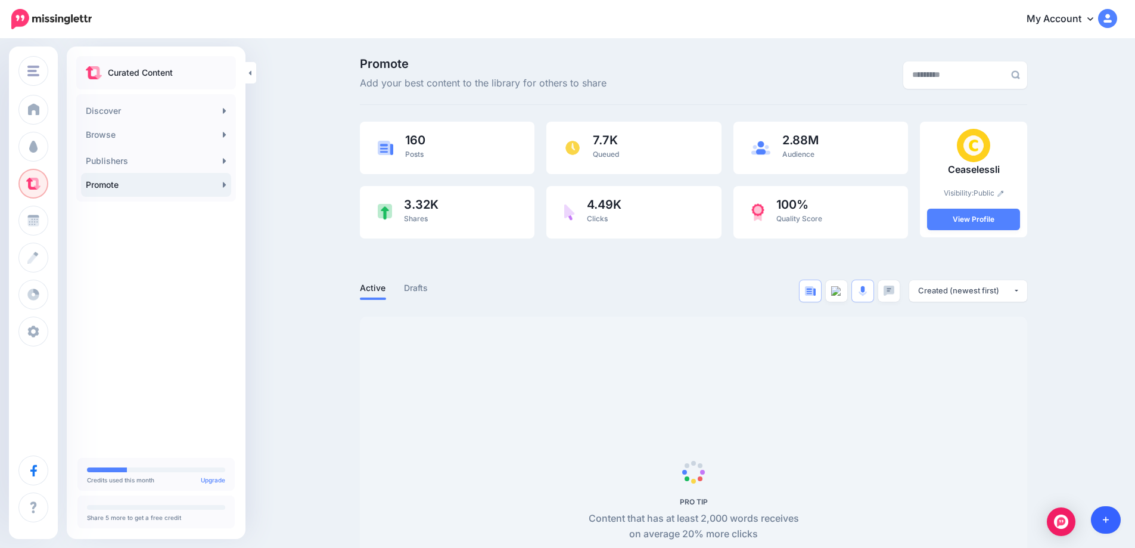
click at [1102, 520] on link at bounding box center [1106, 519] width 30 height 27
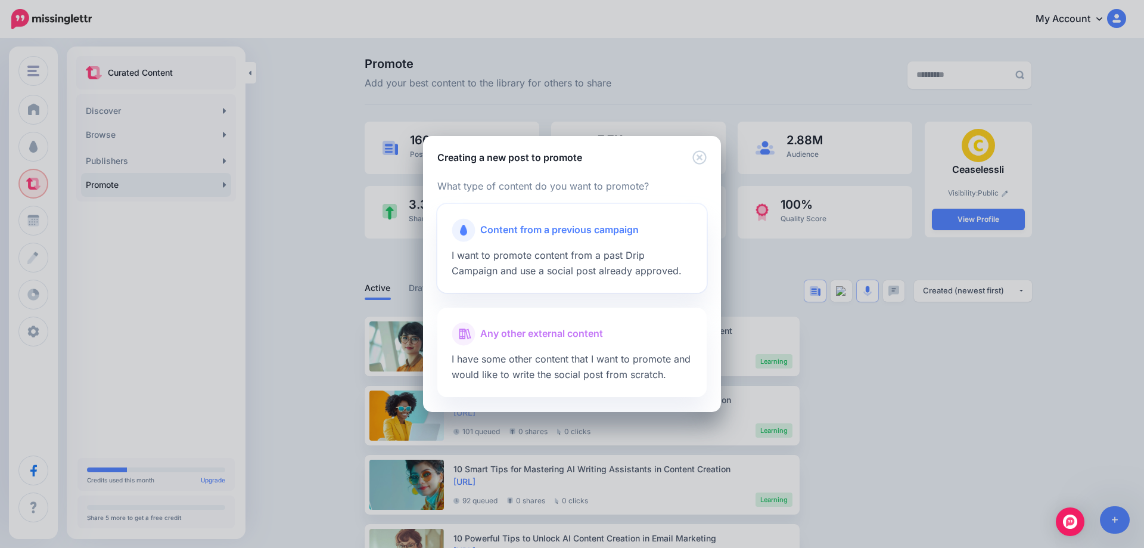
click at [504, 247] on div at bounding box center [572, 245] width 241 height 6
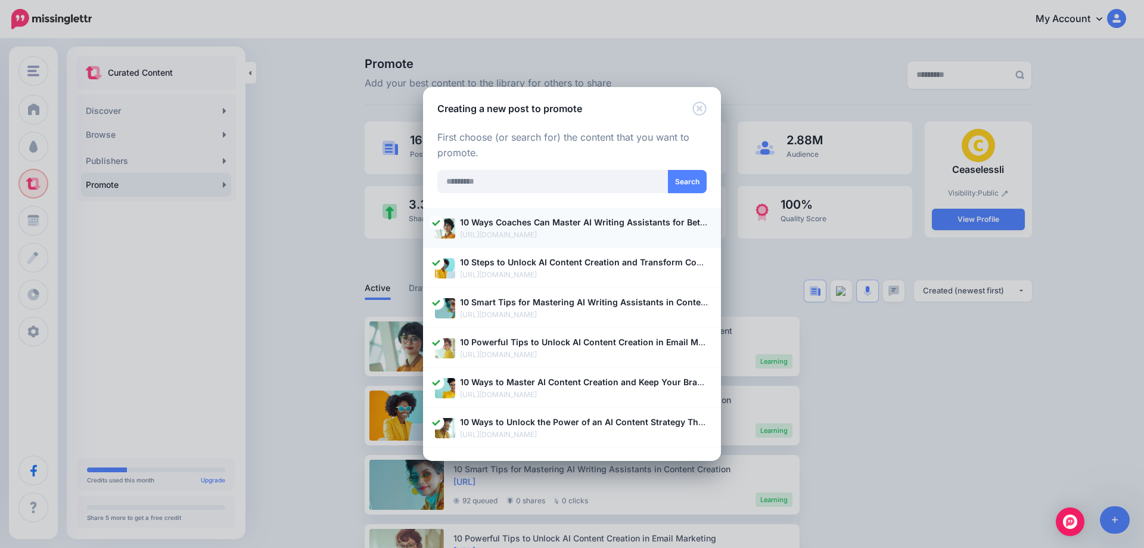
click at [474, 224] on b "10 Ways Coaches Can Master AI Writing Assistants for Better Content" at bounding box center [603, 222] width 287 height 10
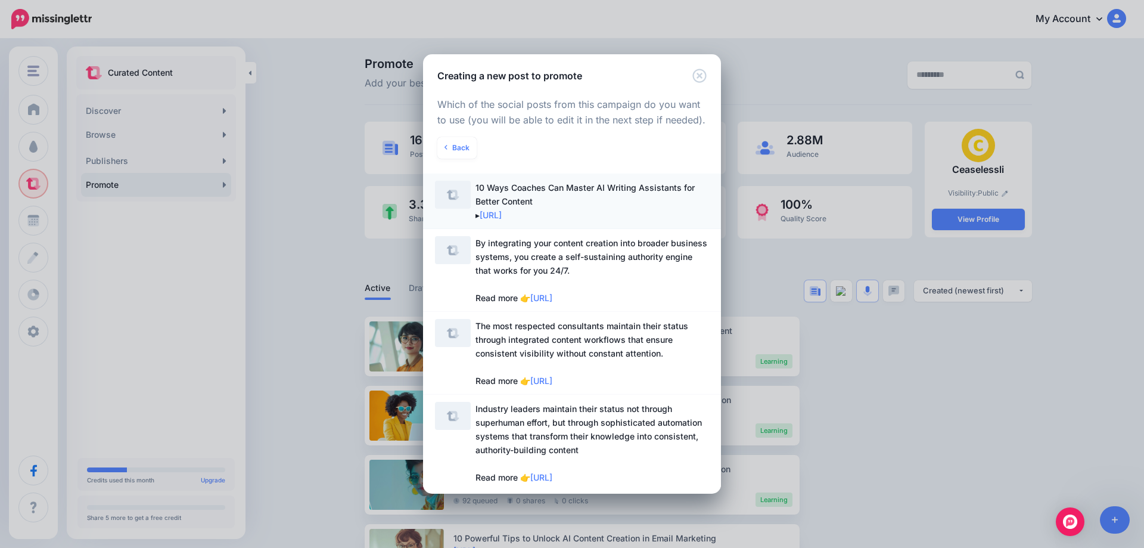
click at [490, 203] on span "10 Ways Coaches Can Master AI Writing Assistants for Better Content ▸ https://l…" at bounding box center [585, 201] width 219 height 38
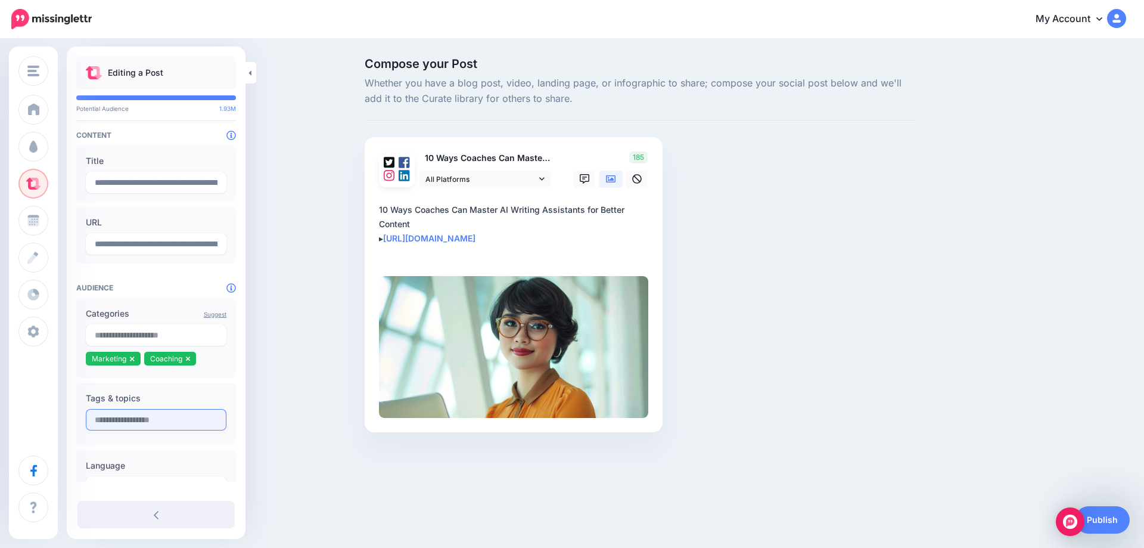
click at [112, 426] on input "text" at bounding box center [156, 419] width 141 height 21
click at [148, 421] on input "text" at bounding box center [156, 419] width 141 height 21
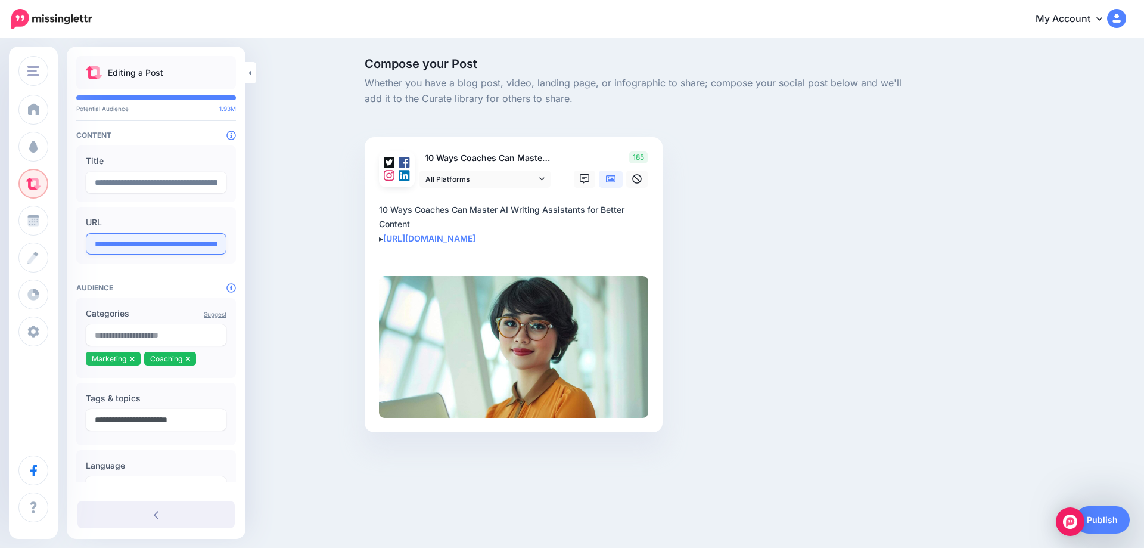
type input "**********"
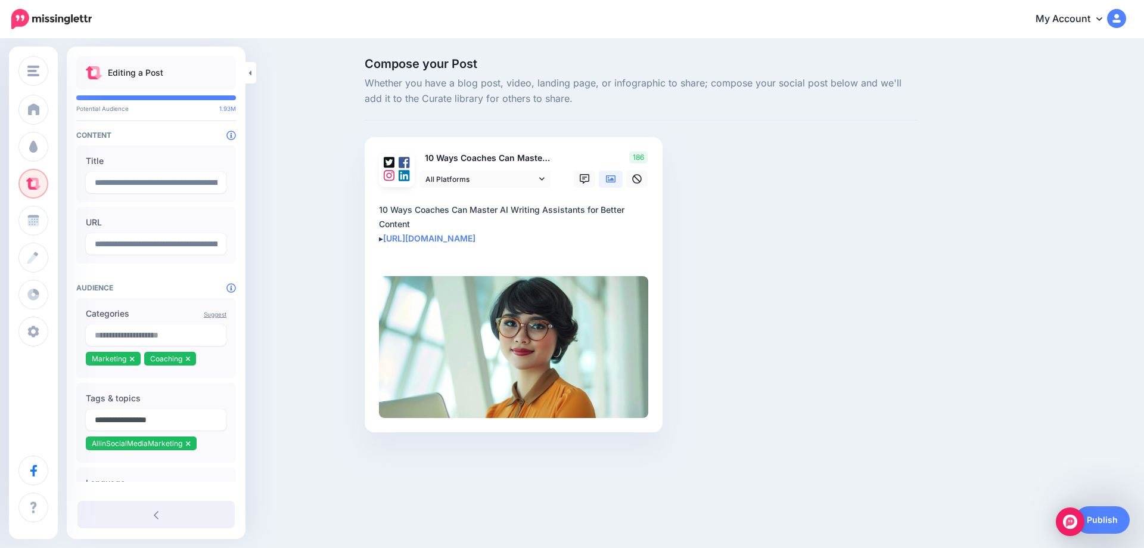
type input "**********"
click at [189, 360] on icon at bounding box center [188, 358] width 5 height 7
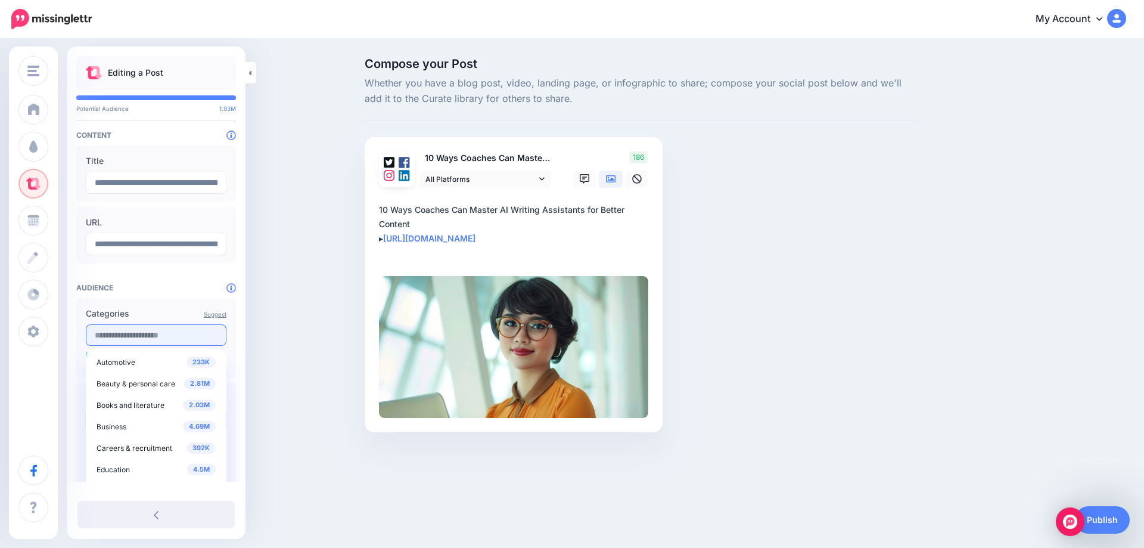
click at [148, 340] on input "text" at bounding box center [156, 334] width 141 height 21
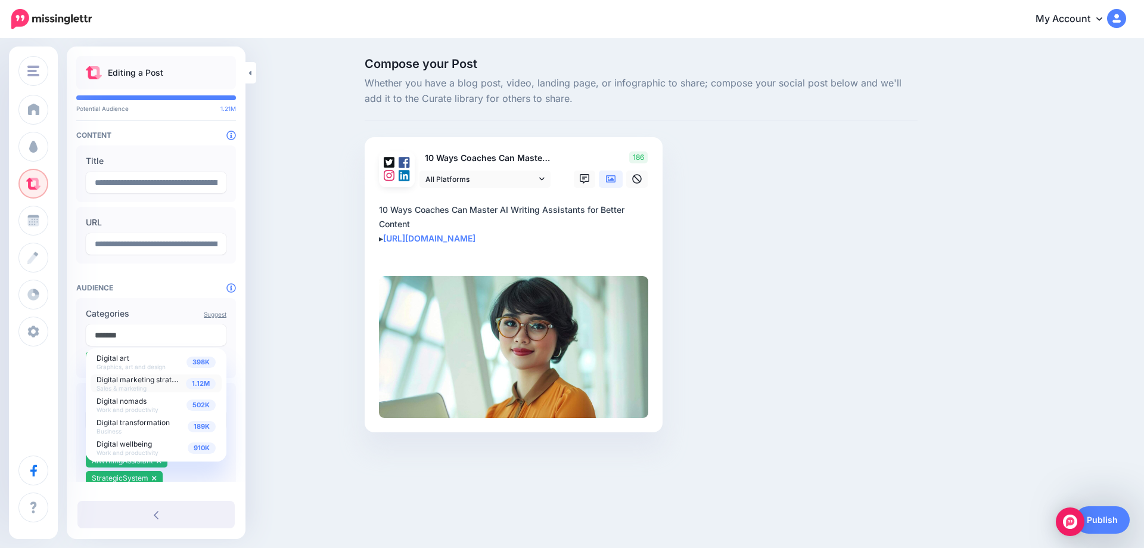
type input "*******"
click at [191, 386] on span "1.12M" at bounding box center [201, 383] width 30 height 11
click at [173, 333] on input "text" at bounding box center [156, 334] width 141 height 21
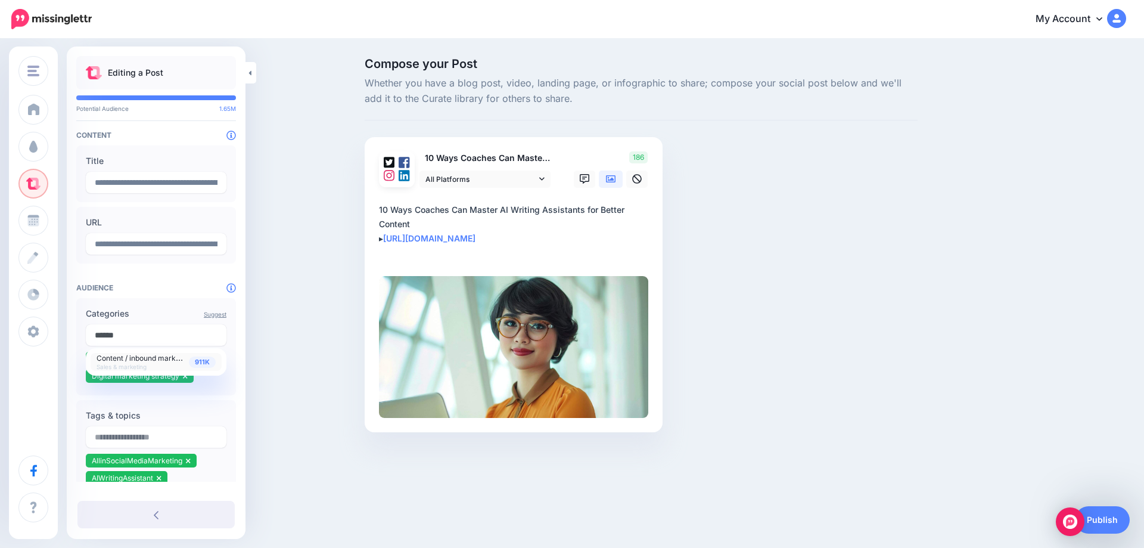
type input "******"
click at [172, 358] on span "Content / inbound marketing" at bounding box center [145, 357] width 96 height 10
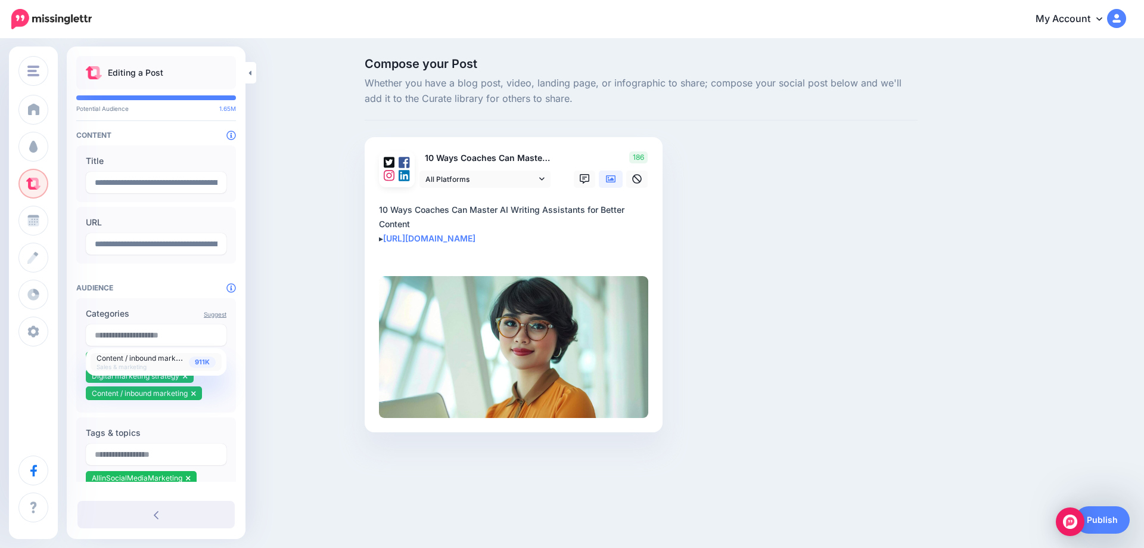
click at [285, 366] on div "Compose your Post Whether you have a blog post, video, landing page, or infogra…" at bounding box center [572, 263] width 1144 height 446
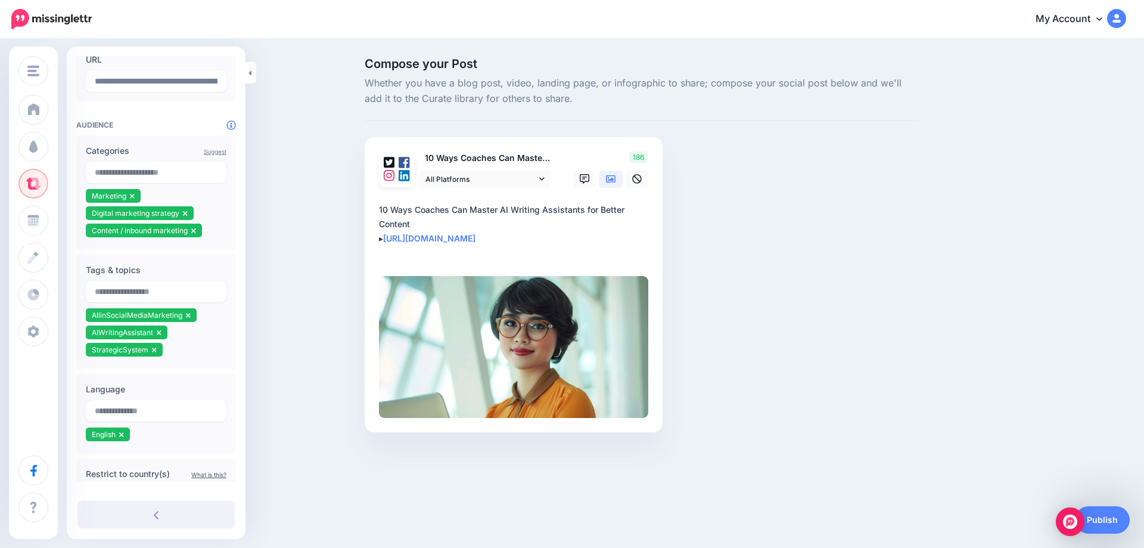
scroll to position [163, 0]
click at [1112, 523] on link "Publish" at bounding box center [1102, 519] width 55 height 27
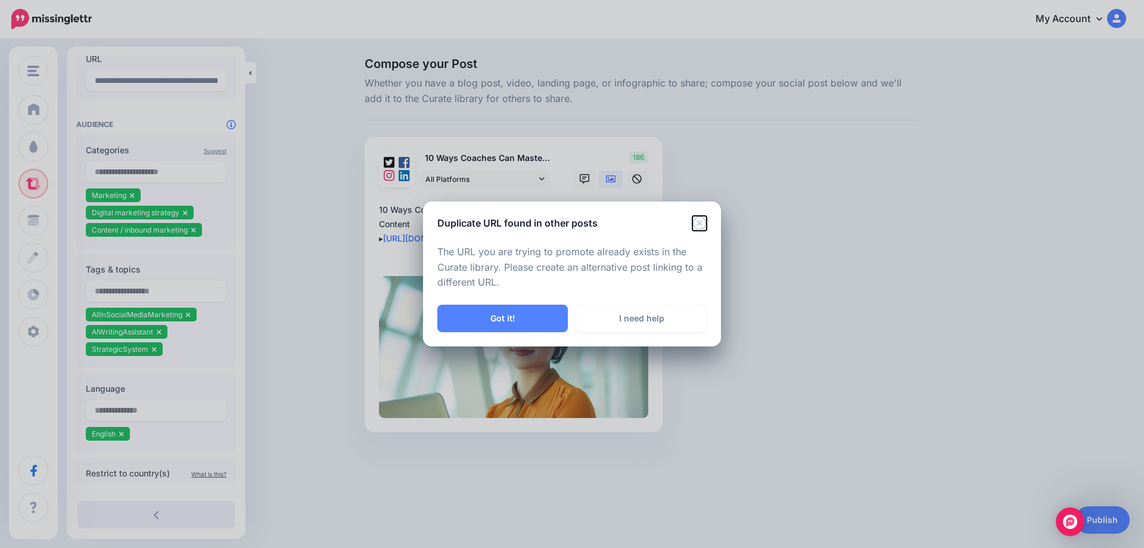
click at [700, 224] on icon "Close" at bounding box center [700, 223] width 14 height 14
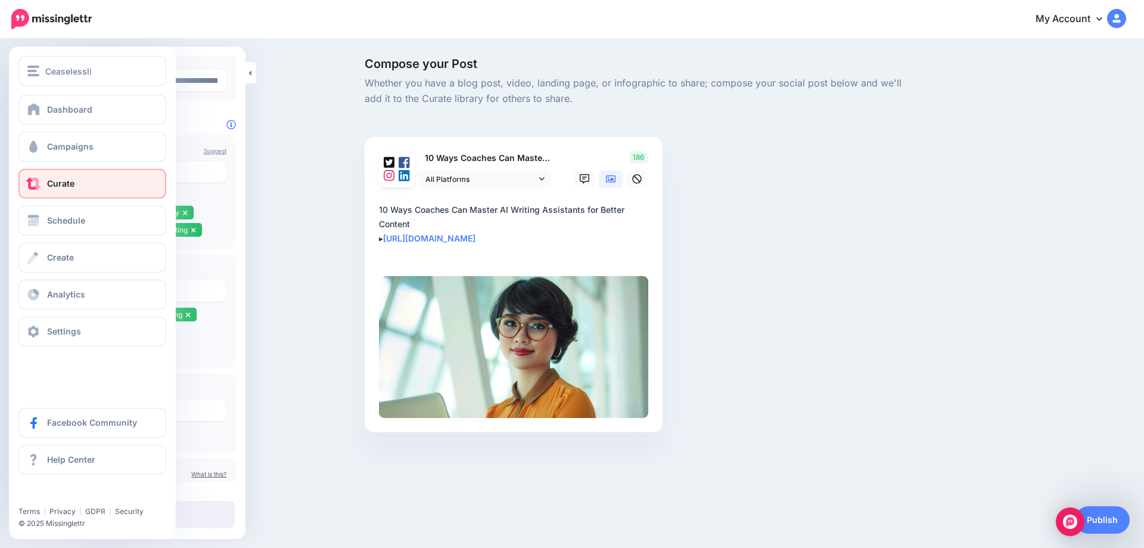
click at [45, 181] on link "Curate" at bounding box center [92, 184] width 148 height 30
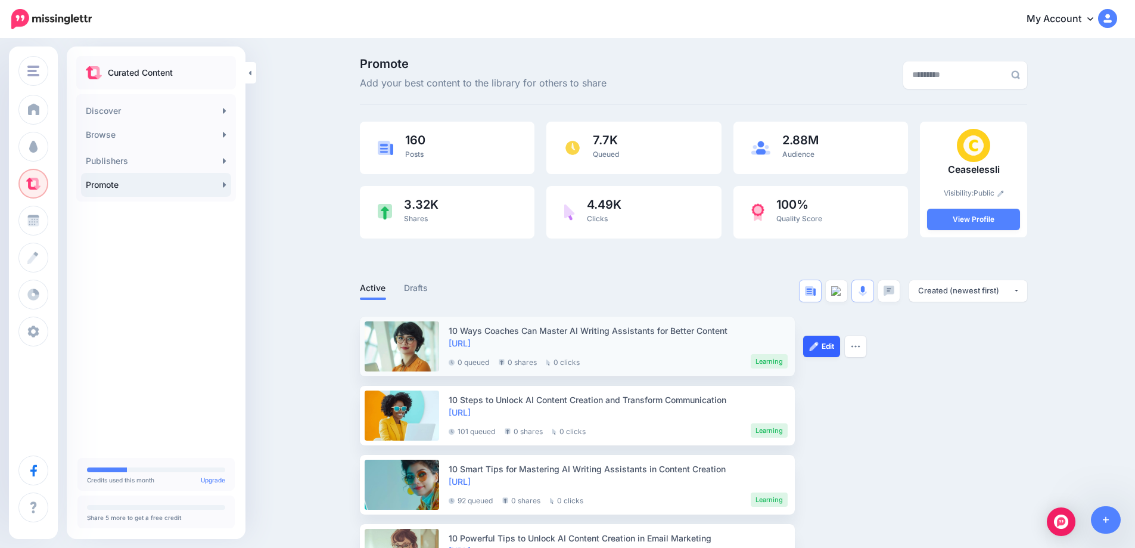
click at [819, 350] on img at bounding box center [814, 347] width 10 height 10
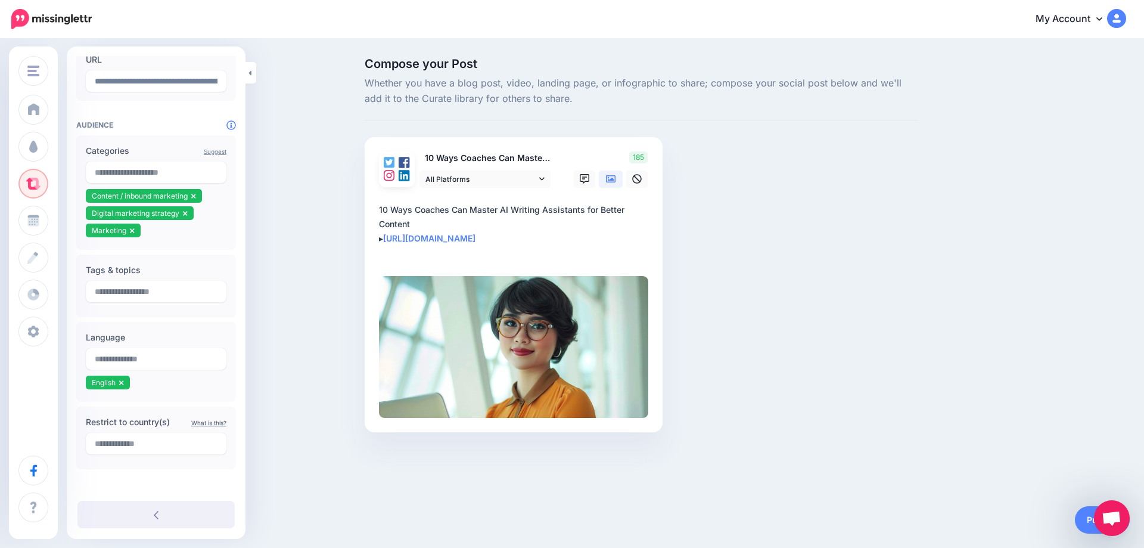
scroll to position [167, 0]
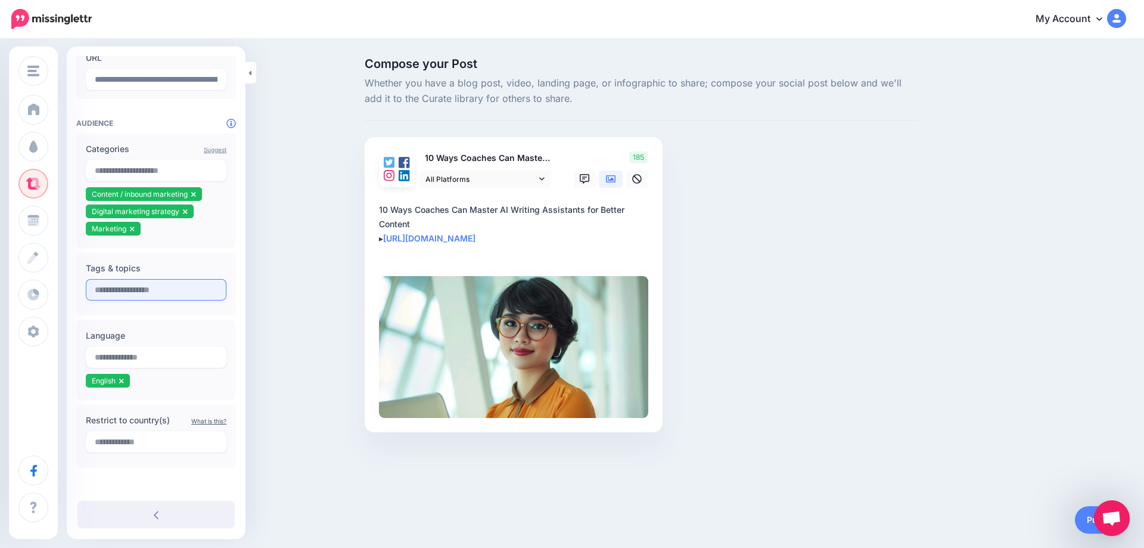
click at [144, 290] on input "text" at bounding box center [156, 289] width 141 height 21
type input "**********"
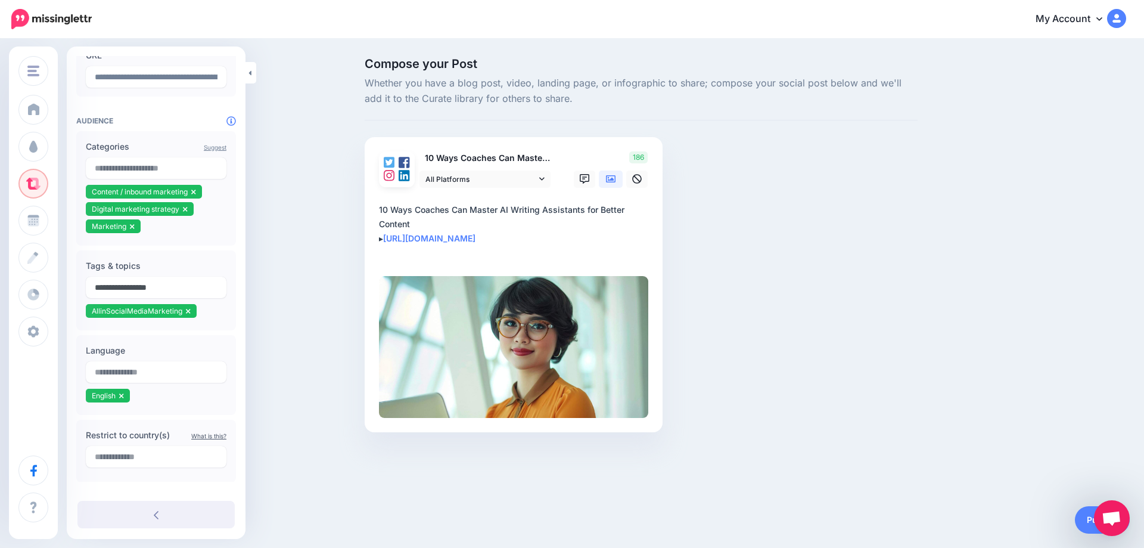
type input "**********"
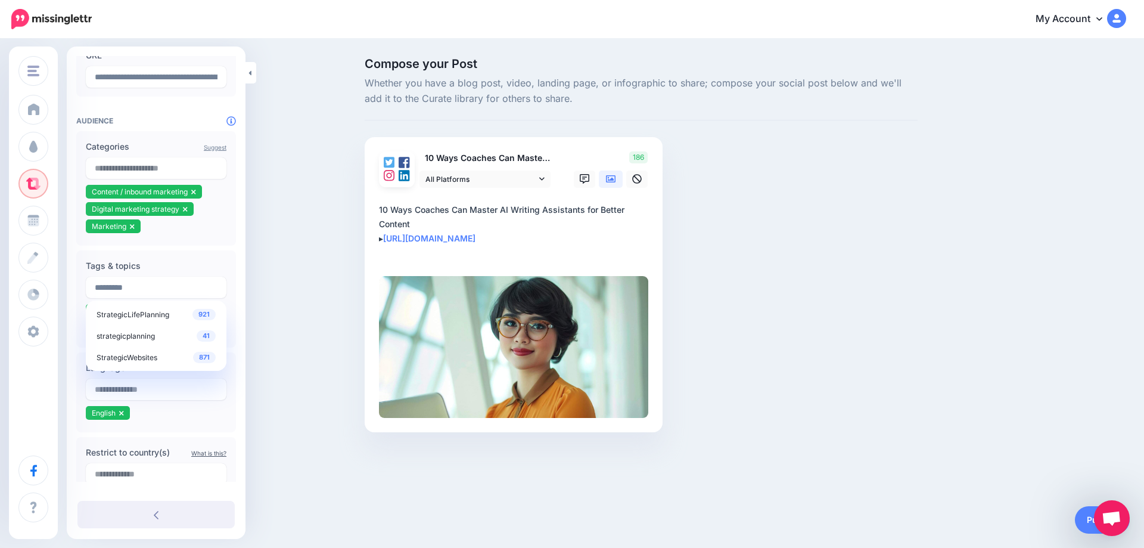
click at [322, 298] on div "Compose your Post Whether you have a blog post, video, landing page, or infogra…" at bounding box center [572, 263] width 1144 height 446
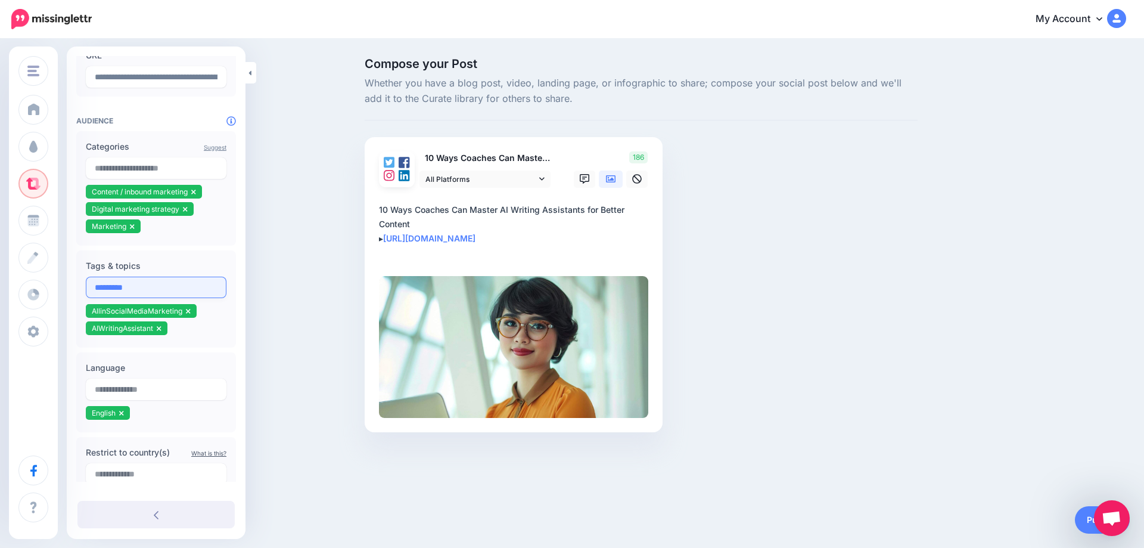
click at [145, 290] on input "*********" at bounding box center [156, 287] width 141 height 21
type input "**********"
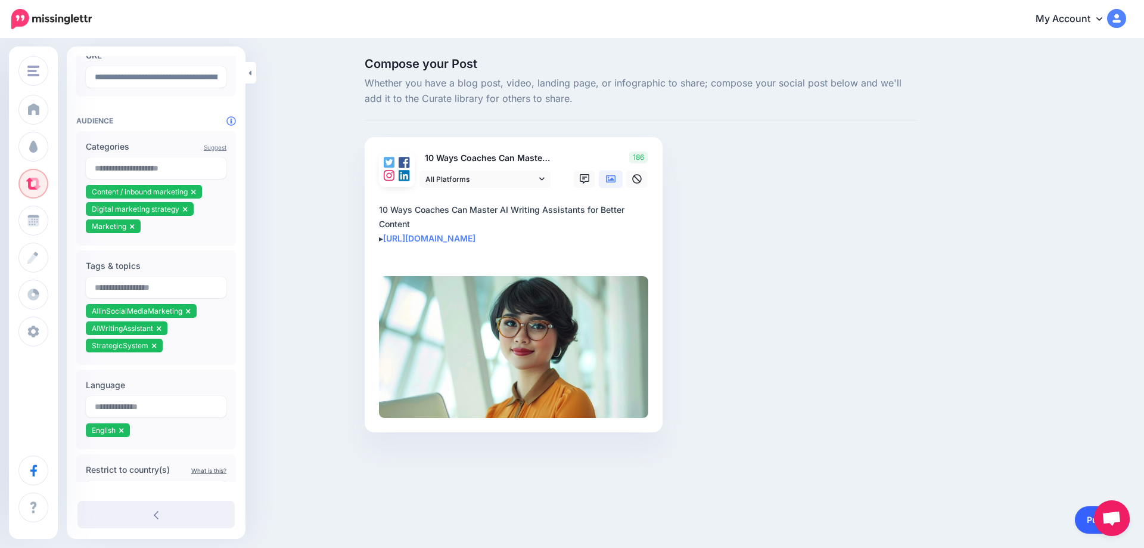
click at [1085, 523] on link "Publish" at bounding box center [1102, 519] width 55 height 27
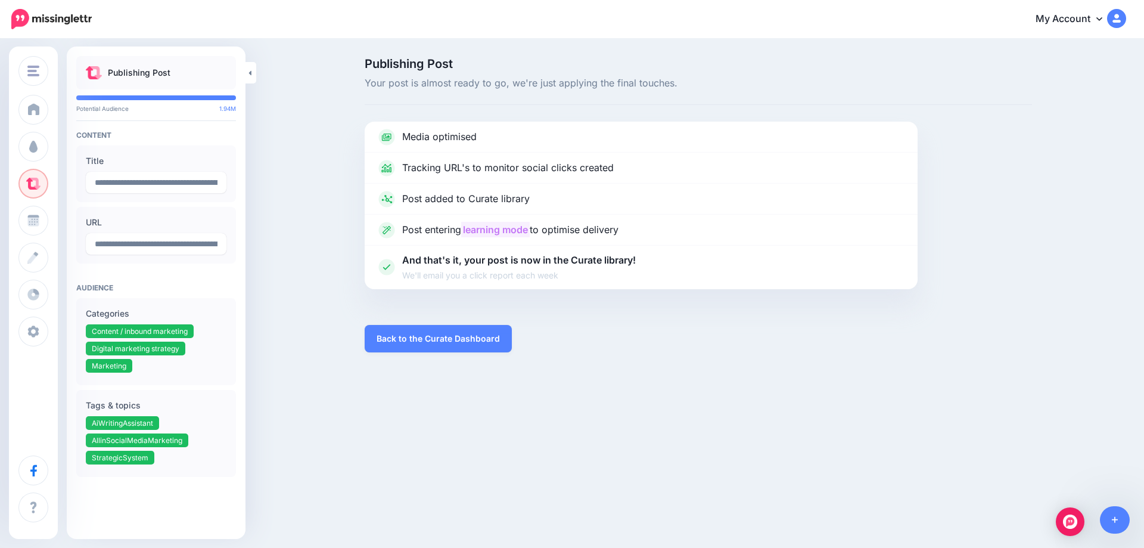
click at [999, 352] on div "Media optimised Tracking URL's to monitor social clicks created" at bounding box center [698, 237] width 685 height 231
